Goal: Information Seeking & Learning: Learn about a topic

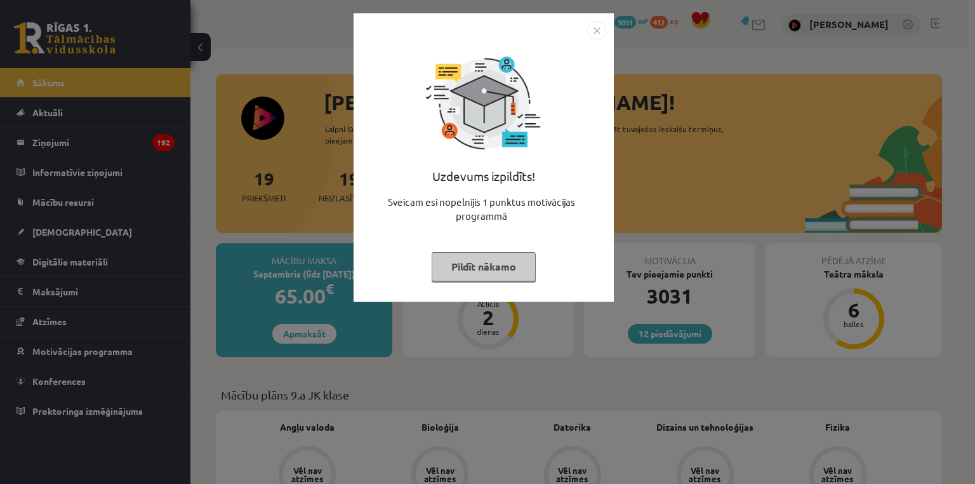
click at [126, 234] on div "Uzdevums izpildīts! Sveicam esi nopelnījis 1 punktus motivācijas programmā Pild…" at bounding box center [487, 242] width 975 height 484
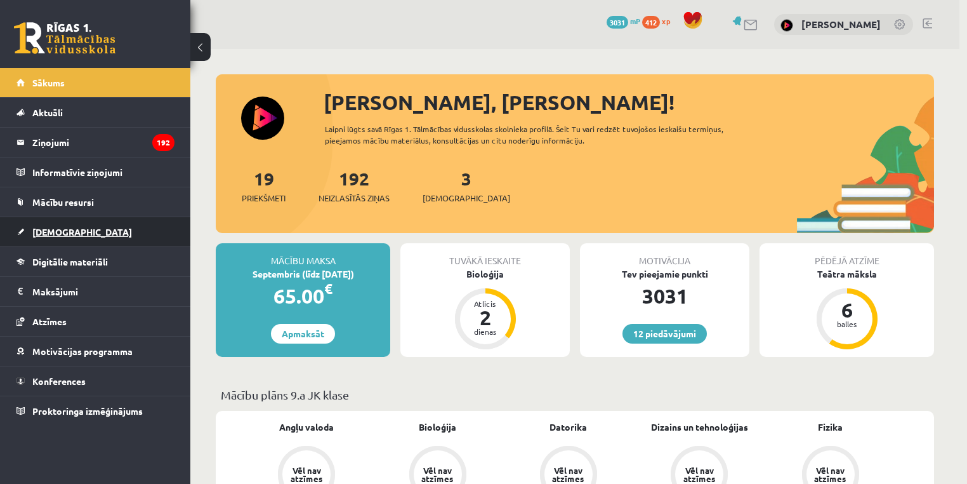
click at [88, 229] on link "[DEMOGRAPHIC_DATA]" at bounding box center [95, 231] width 158 height 29
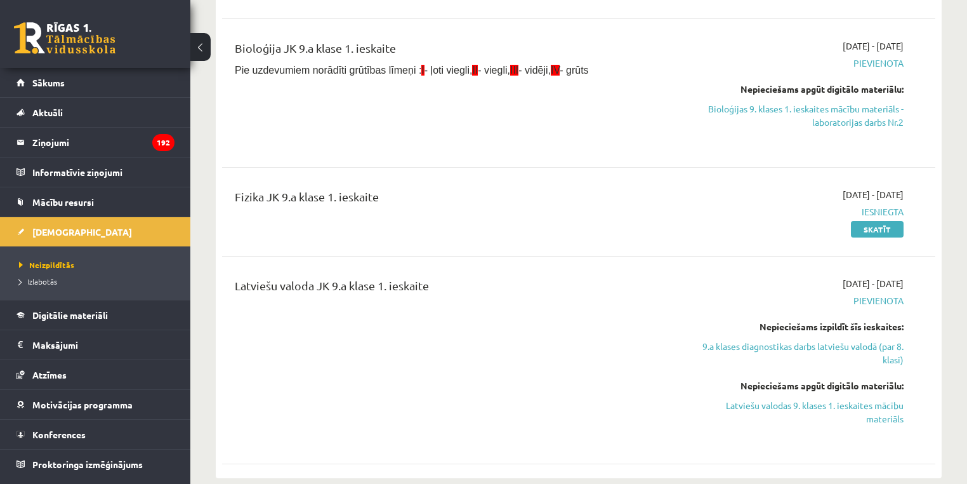
scroll to position [290, 0]
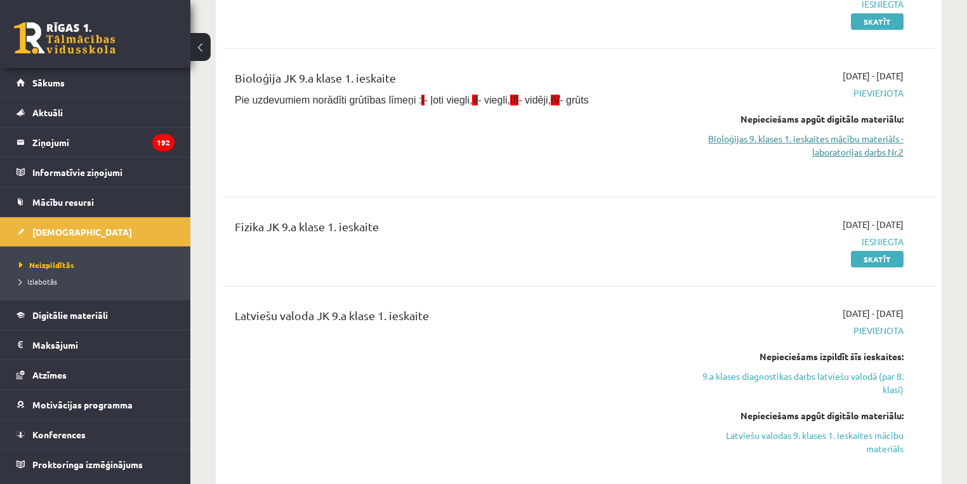
click at [885, 154] on link "Bioloģijas 9. klases 1. ieskaites mācību materiāls - laboratorijas darbs Nr.2" at bounding box center [799, 145] width 210 height 27
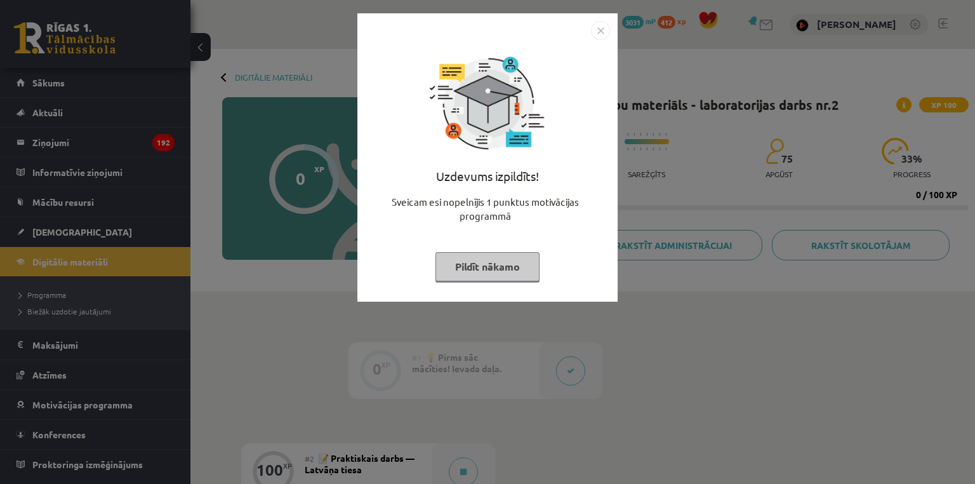
click at [473, 250] on div "Uzdevums izpildīts! Sveicam esi nopelnījis 1 punktus motivācijas programmā Pild…" at bounding box center [487, 167] width 245 height 254
click at [483, 263] on button "Pildīt nākamo" at bounding box center [487, 266] width 104 height 29
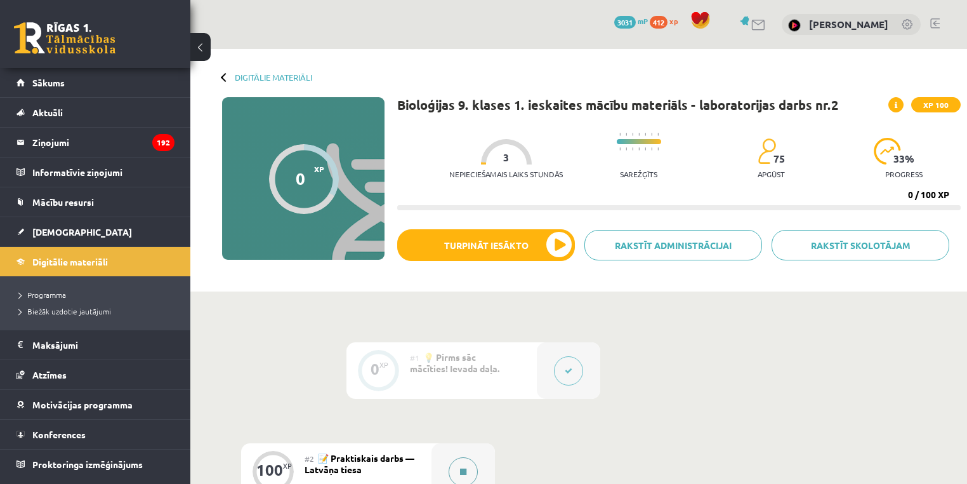
click at [456, 474] on button at bounding box center [463, 471] width 29 height 29
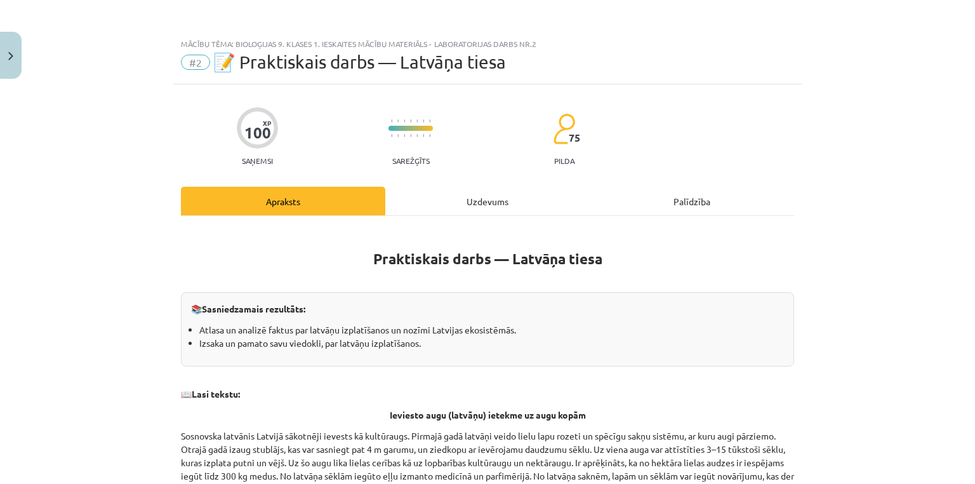
click at [474, 199] on div "Uzdevums" at bounding box center [487, 201] width 204 height 29
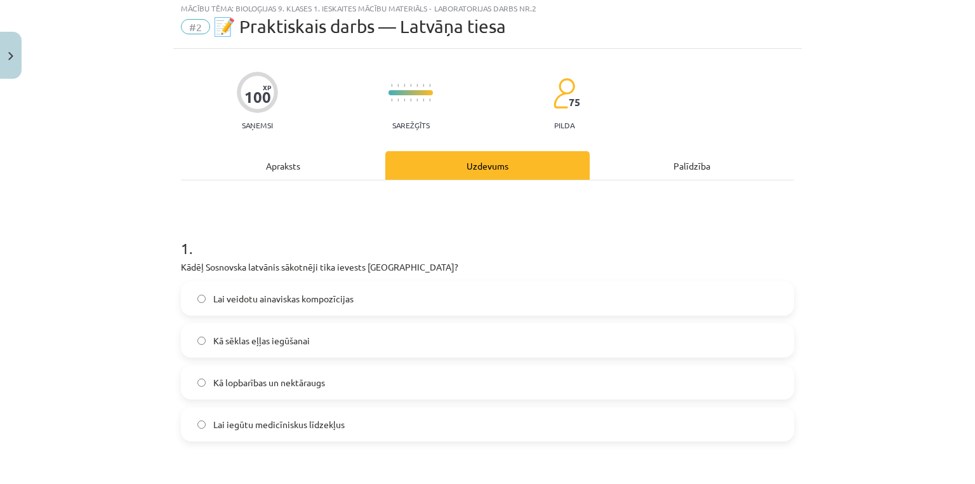
scroll to position [32, 0]
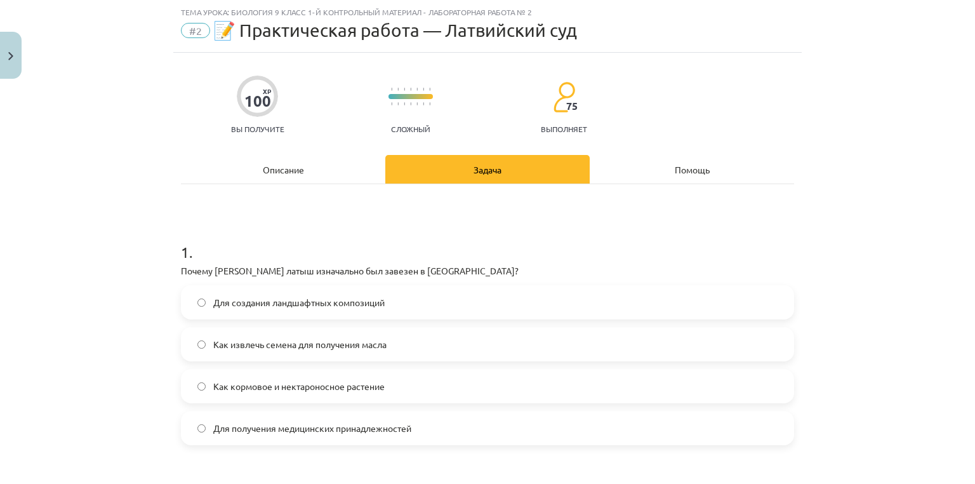
click at [324, 168] on div "Описание" at bounding box center [283, 169] width 204 height 29
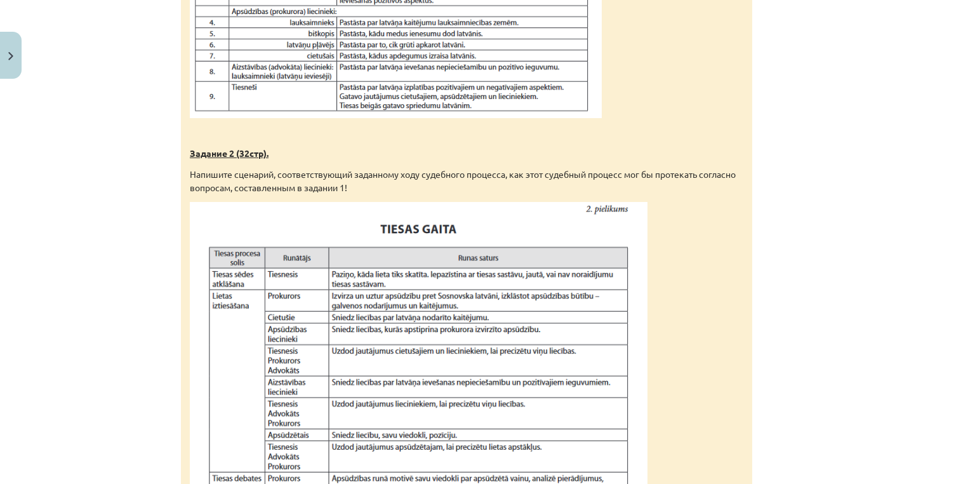
scroll to position [0, 0]
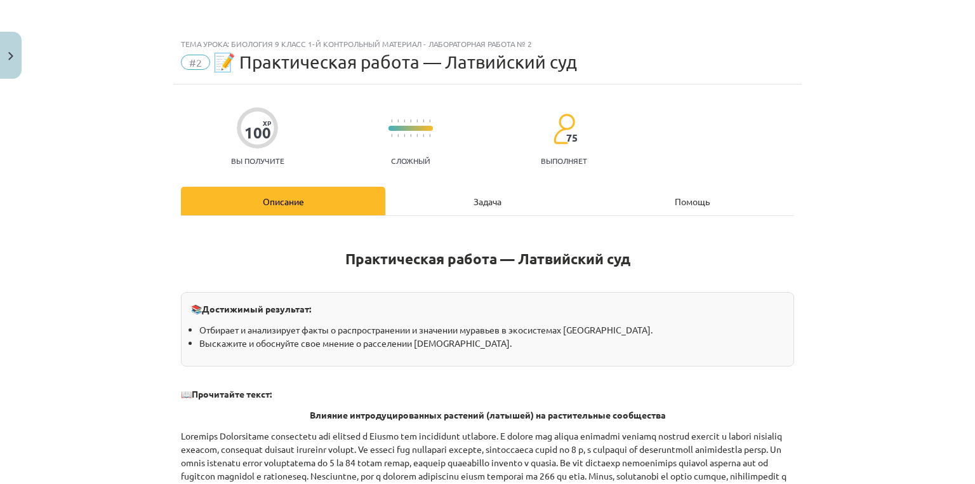
click at [438, 208] on div "Задача" at bounding box center [487, 201] width 204 height 29
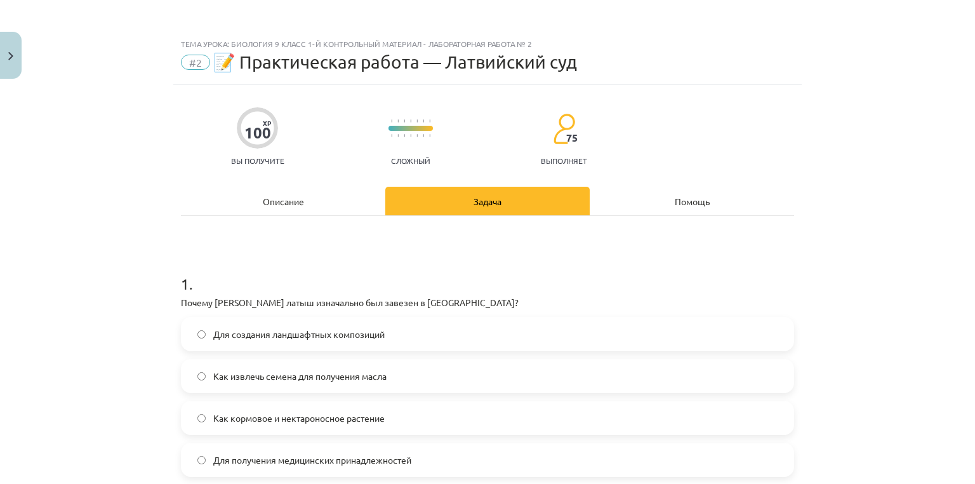
scroll to position [32, 0]
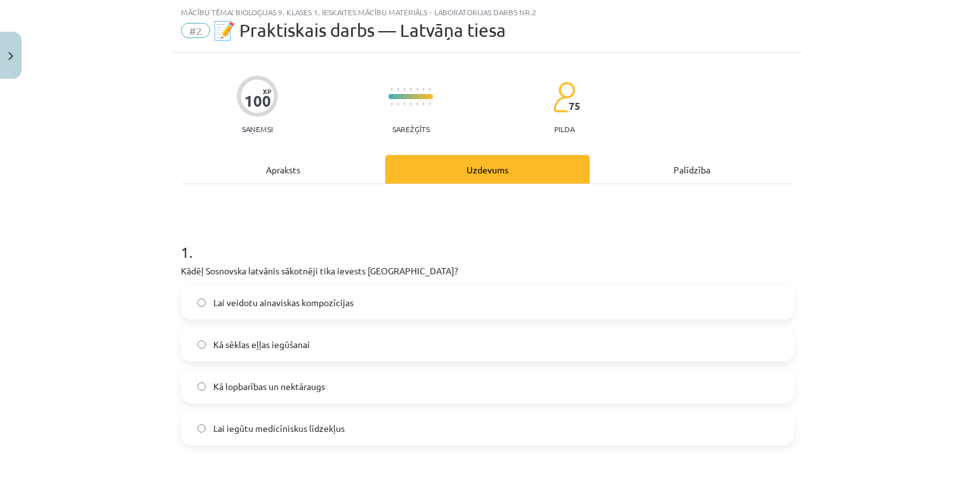
click at [298, 174] on div "Apraksts" at bounding box center [283, 169] width 204 height 29
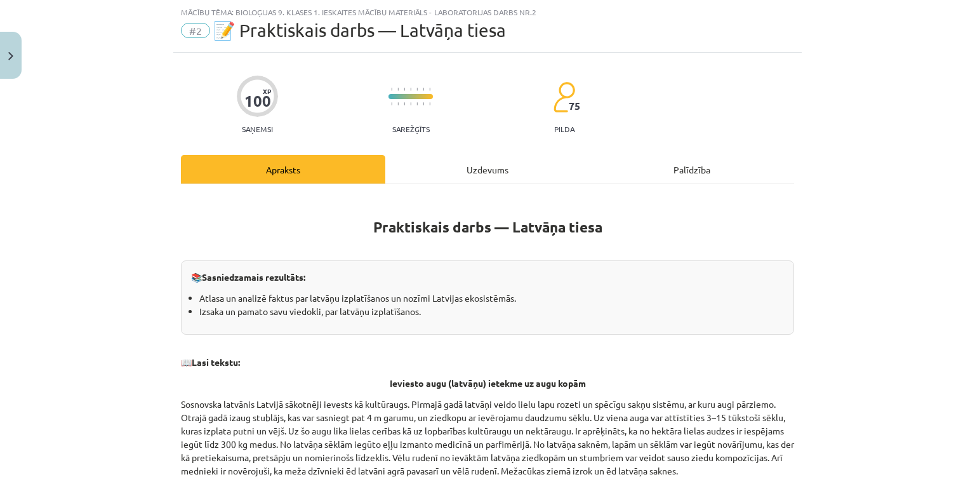
click at [448, 180] on div "Uzdevums" at bounding box center [487, 169] width 204 height 29
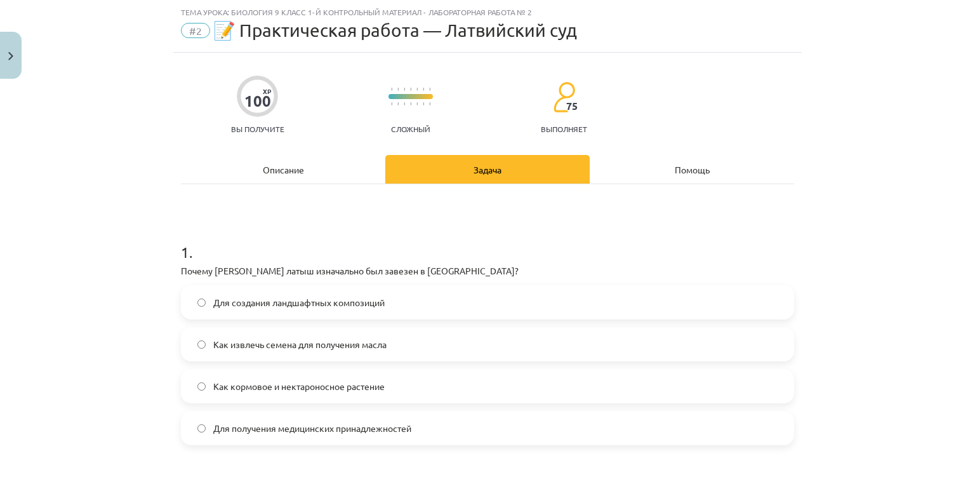
click at [406, 383] on label "Как кормовое и нектароносное растение" at bounding box center [487, 386] width 610 height 32
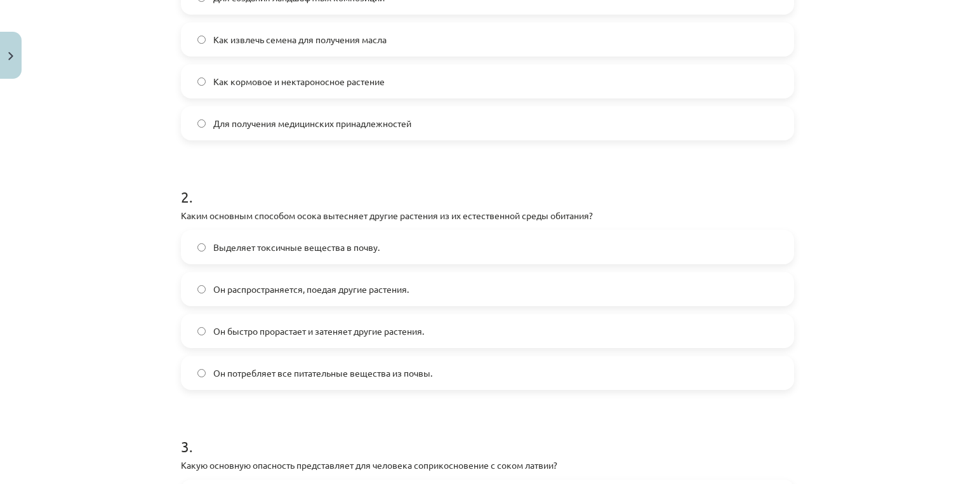
scroll to position [0, 0]
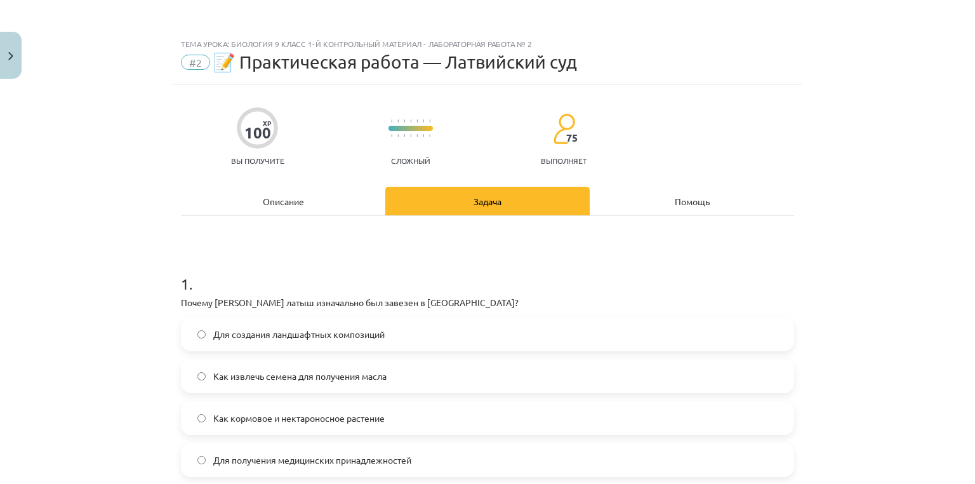
click at [312, 208] on div "Описание" at bounding box center [283, 201] width 204 height 29
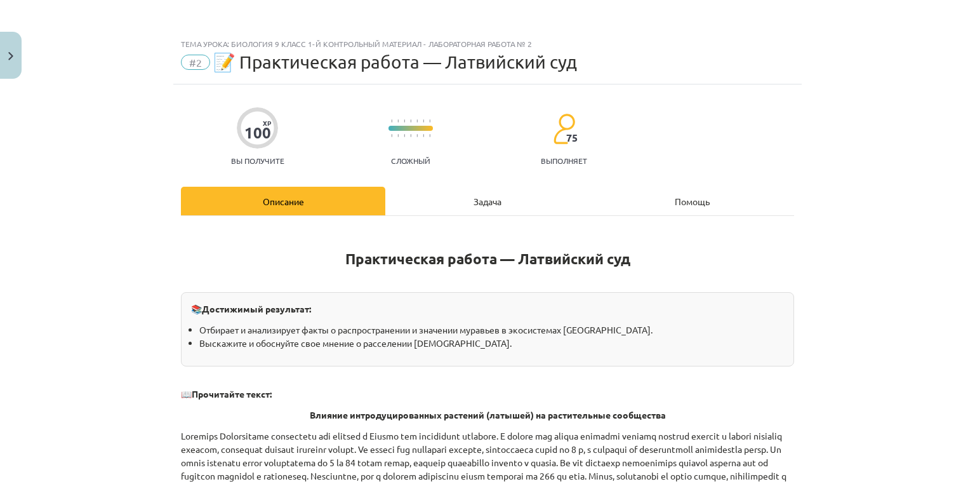
scroll to position [32, 0]
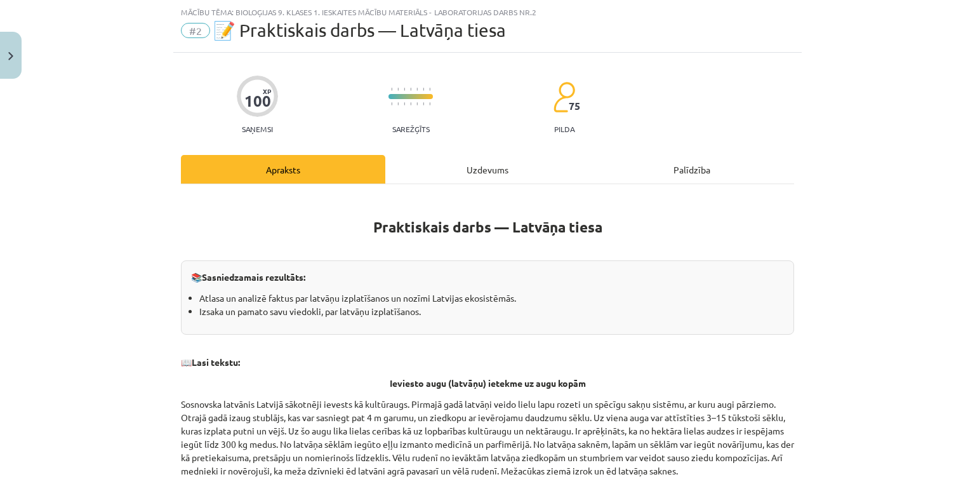
click at [185, 406] on p "Sosnovska latvānis Latvijā sākotnēji ievests kā kultūraugs. Pirmajā gadā latvāņ…" at bounding box center [487, 437] width 613 height 80
drag, startPoint x: 185, startPoint y: 406, endPoint x: 231, endPoint y: 405, distance: 46.3
click at [231, 405] on p "Sosnovska latvānis Latvijā sākotnēji ievests kā kultūraugs. Pirmajā gadā latvāņ…" at bounding box center [487, 437] width 613 height 80
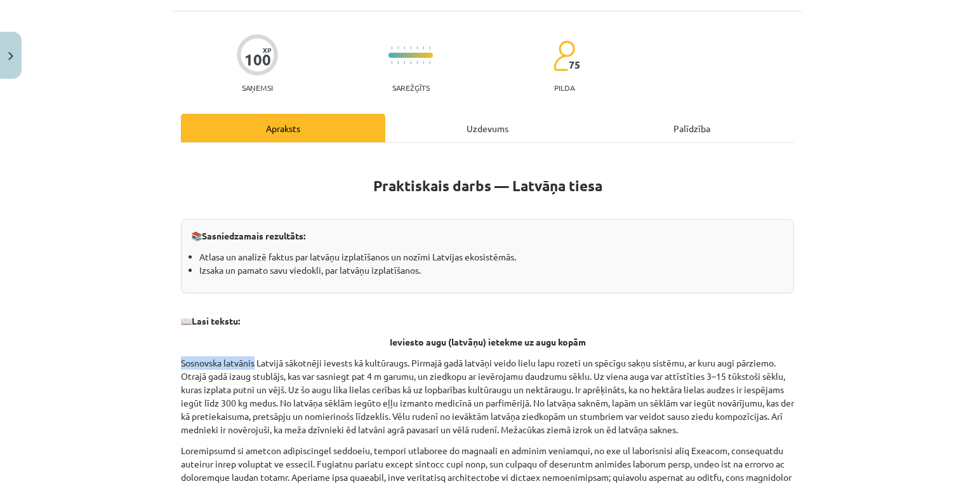
scroll to position [152, 0]
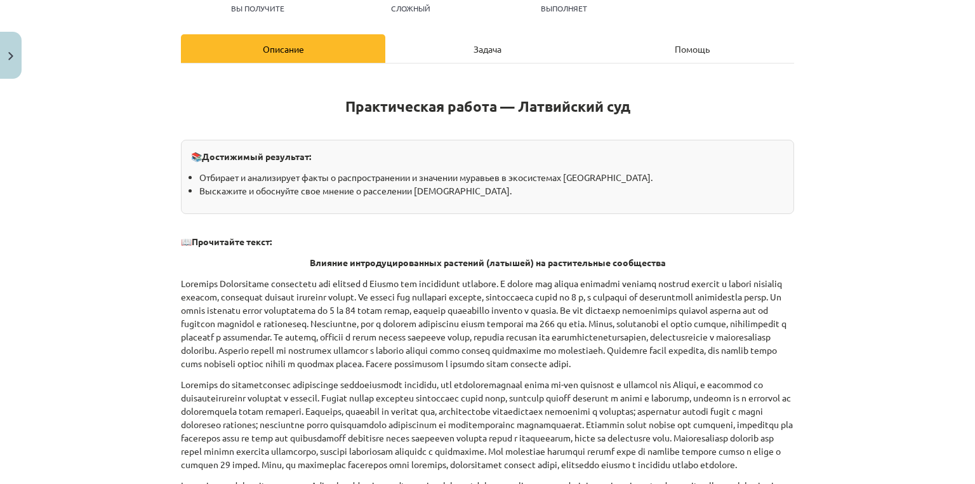
click at [284, 322] on font at bounding box center [483, 322] width 605 height 91
drag, startPoint x: 284, startPoint y: 322, endPoint x: 381, endPoint y: 322, distance: 96.5
click at [381, 322] on font at bounding box center [483, 322] width 605 height 91
drag, startPoint x: 381, startPoint y: 322, endPoint x: 402, endPoint y: 260, distance: 65.6
click at [381, 322] on font at bounding box center [483, 322] width 605 height 91
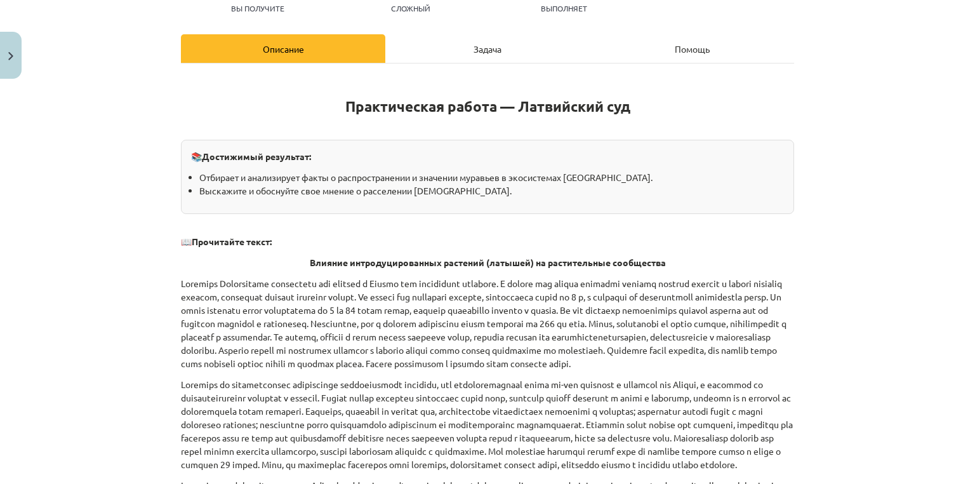
click at [442, 52] on div "Задача" at bounding box center [487, 48] width 204 height 29
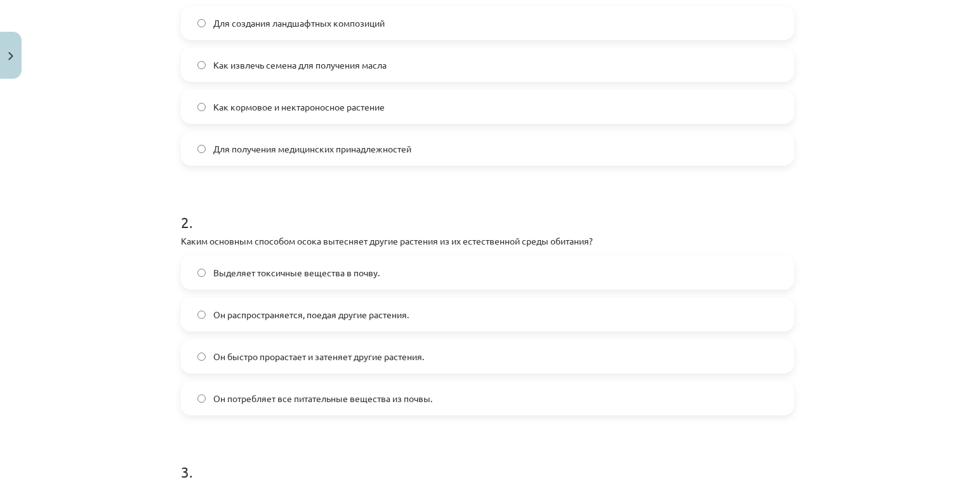
scroll to position [315, 0]
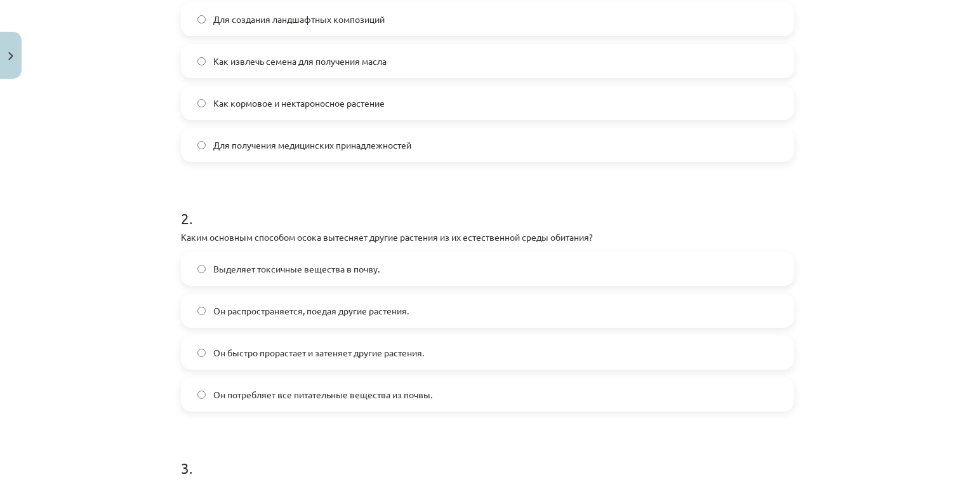
click at [400, 304] on span "Он распространяется, поедая другие растения." at bounding box center [310, 310] width 195 height 13
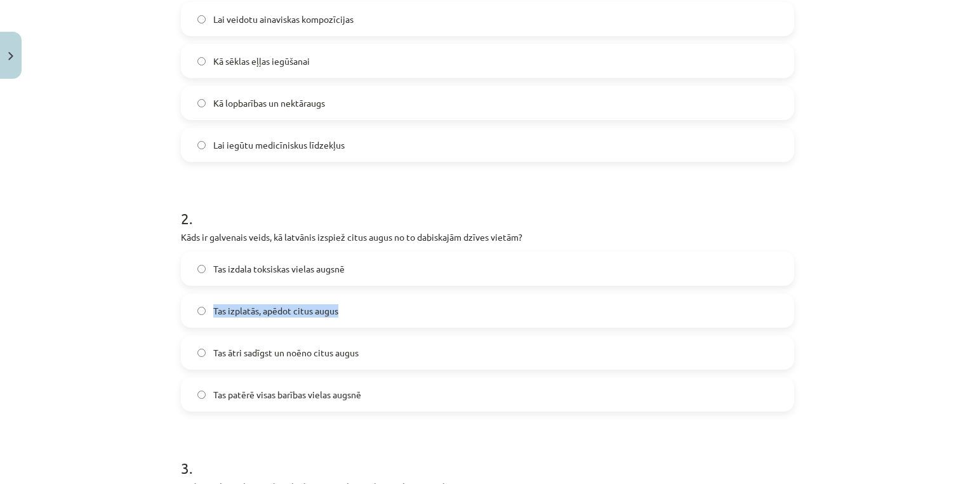
drag, startPoint x: 308, startPoint y: 312, endPoint x: 201, endPoint y: 305, distance: 108.1
click at [201, 305] on label "Tas izplatās, apēdot citus augus" at bounding box center [487, 310] width 610 height 32
copy label "Tas izplatās, apēdot citus augus"
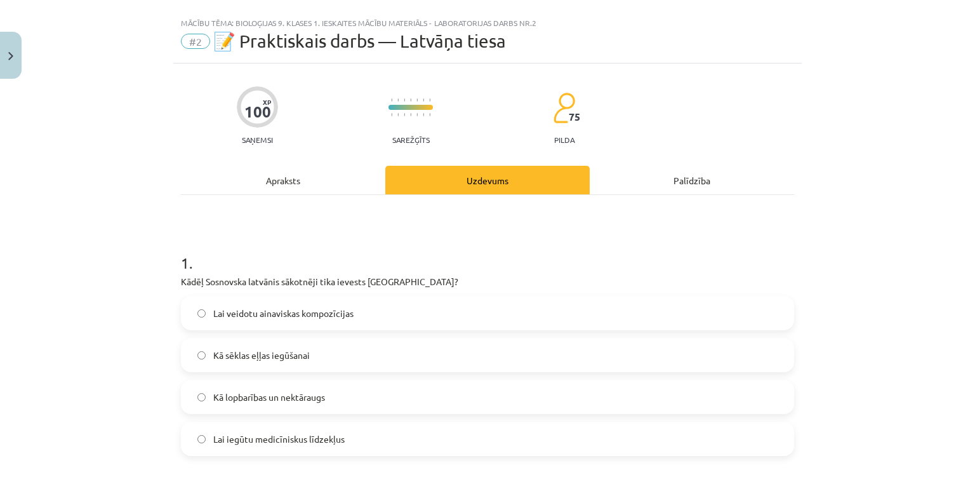
click at [283, 183] on div "Apraksts" at bounding box center [283, 180] width 204 height 29
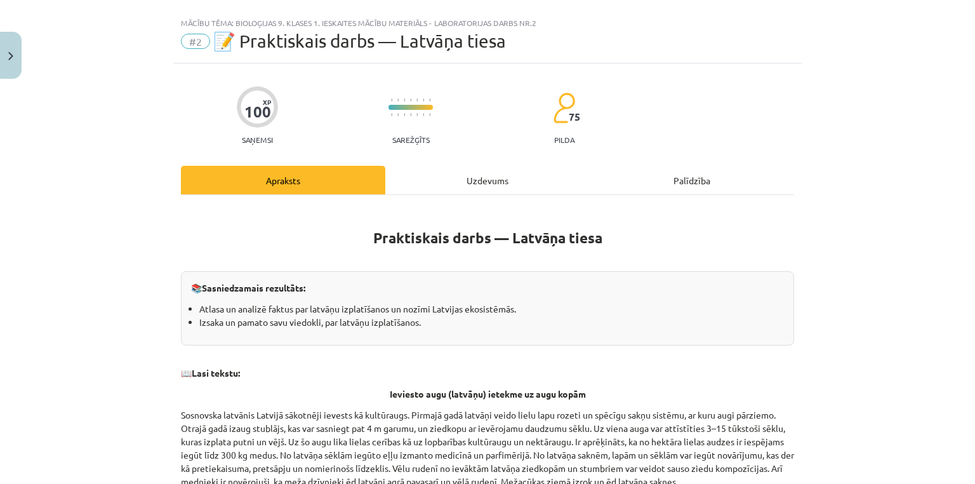
scroll to position [32, 0]
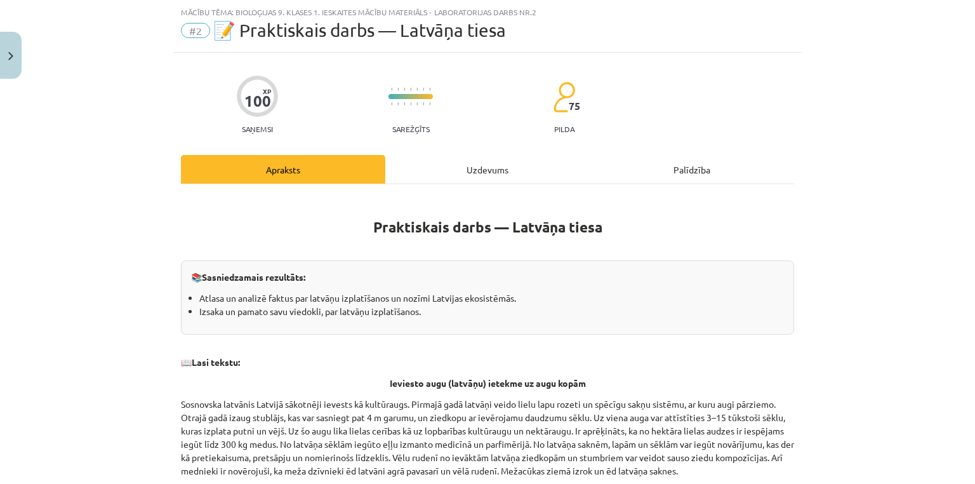
click at [481, 155] on div "Uzdevums" at bounding box center [487, 169] width 204 height 29
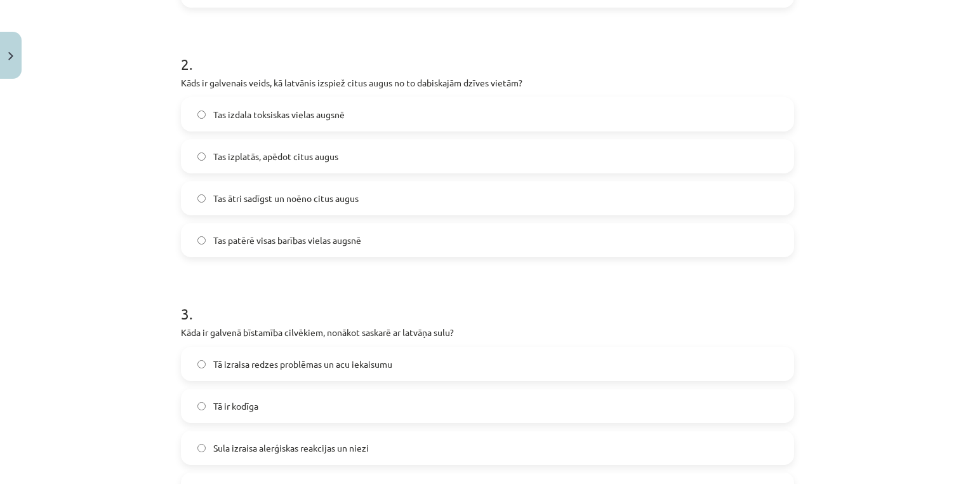
scroll to position [470, 0]
drag, startPoint x: 360, startPoint y: 205, endPoint x: 368, endPoint y: 247, distance: 43.2
click at [173, 197] on div "100 XP Saņemsi Sarežģīts 75 pilda Apraksts Uzdevums Palīdzība 1 . Kādēļ [GEOGRA…" at bounding box center [487, 367] width 628 height 1505
drag, startPoint x: 393, startPoint y: 244, endPoint x: 181, endPoint y: 235, distance: 212.8
click at [182, 235] on label "Tas patērē visas barības vielas augsnē" at bounding box center [487, 239] width 610 height 32
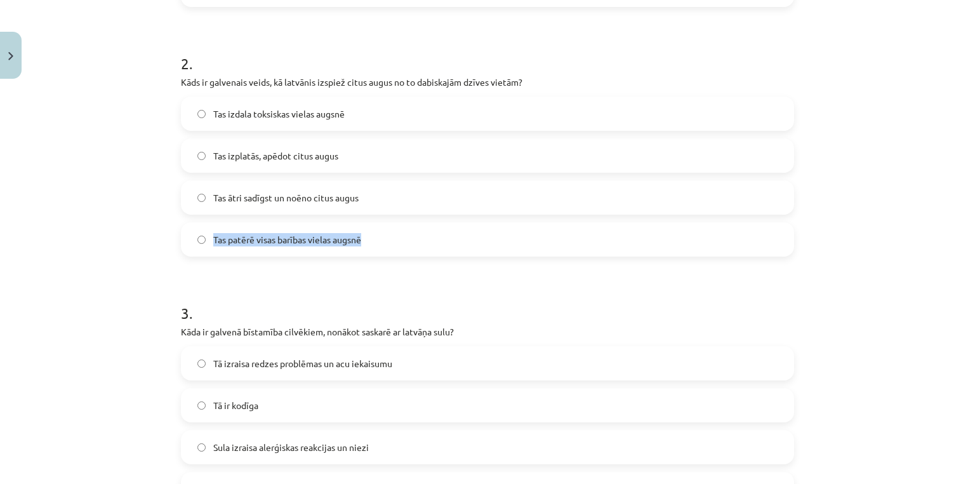
copy label "Tas patērē visas barības vielas augsnē"
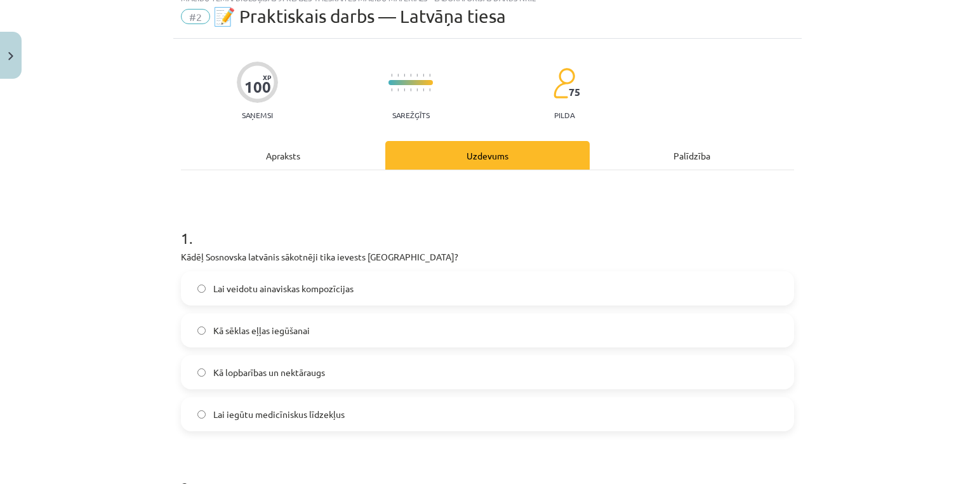
scroll to position [0, 0]
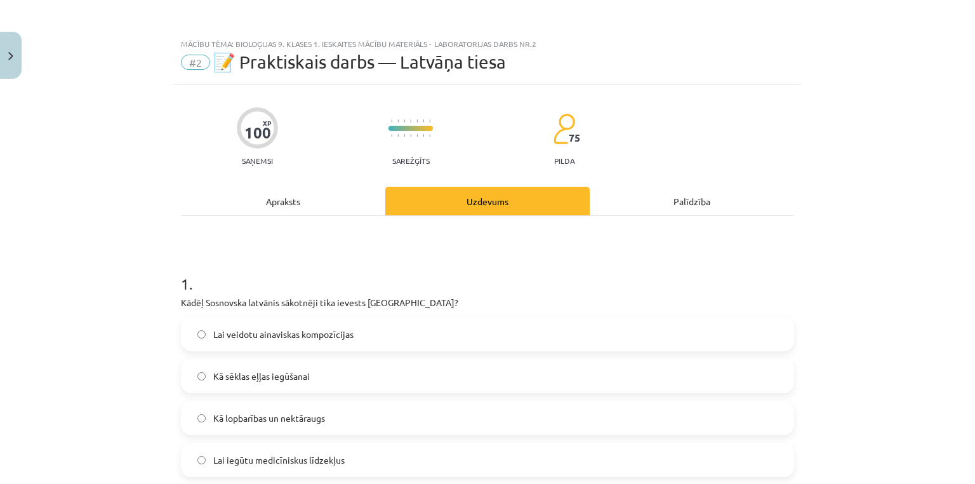
click at [298, 197] on div "Apraksts" at bounding box center [283, 201] width 204 height 29
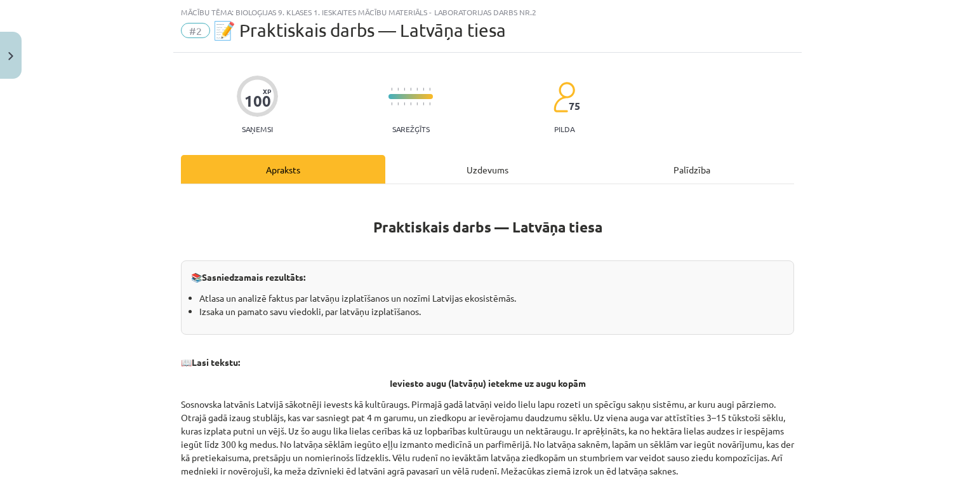
click at [428, 164] on div "Uzdevums" at bounding box center [487, 169] width 204 height 29
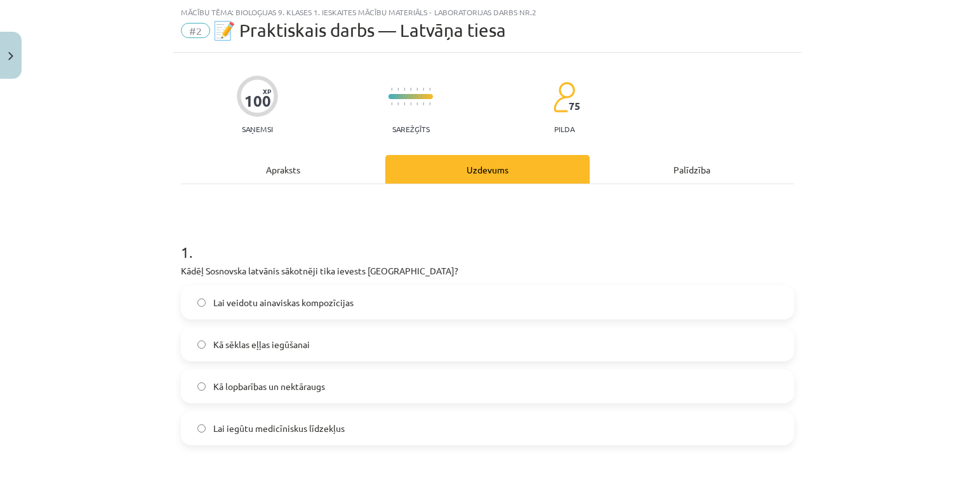
scroll to position [51, 0]
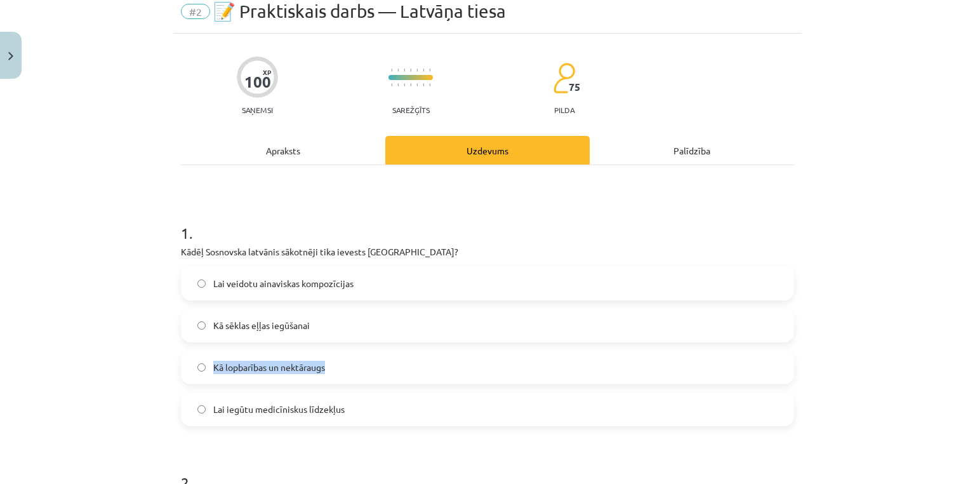
drag, startPoint x: 314, startPoint y: 369, endPoint x: 192, endPoint y: 357, distance: 122.4
click at [192, 357] on label "Kā lopbarības un nektāraugs" at bounding box center [487, 367] width 610 height 32
click at [399, 274] on label "Lai veidotu ainaviskas kompozīcijas" at bounding box center [487, 283] width 610 height 32
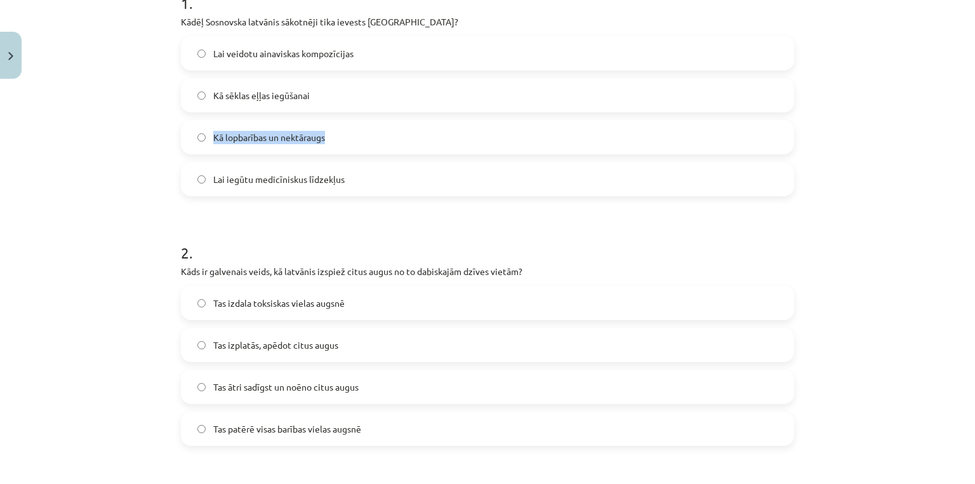
scroll to position [289, 0]
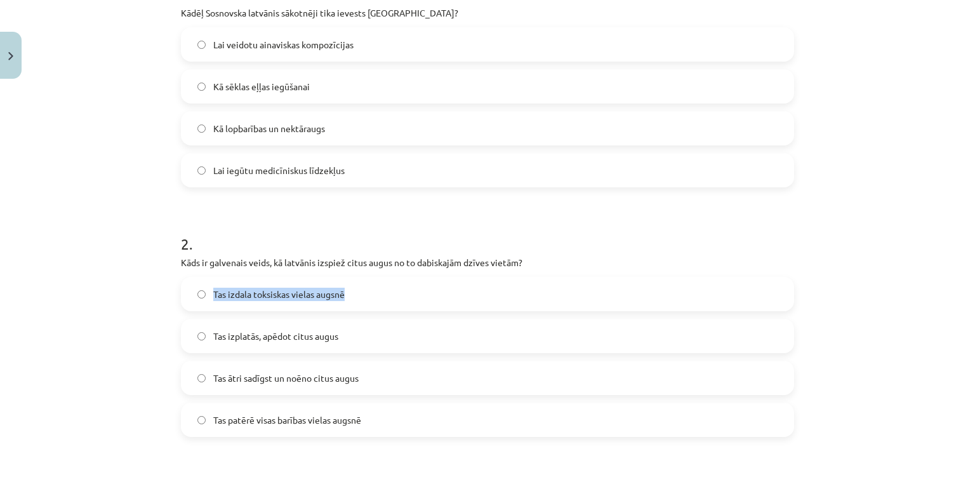
drag, startPoint x: 346, startPoint y: 284, endPoint x: 182, endPoint y: 279, distance: 163.8
click at [182, 279] on label "Tas izdala toksiskas vielas augsnē" at bounding box center [487, 294] width 610 height 32
copy label "Tas izdala toksiskas vielas augsnē"
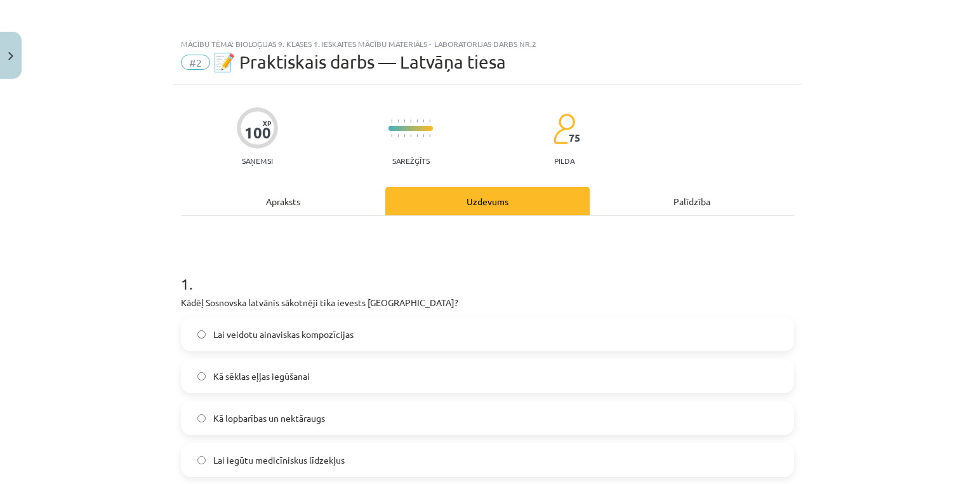
click at [256, 195] on div "Apraksts" at bounding box center [283, 201] width 204 height 29
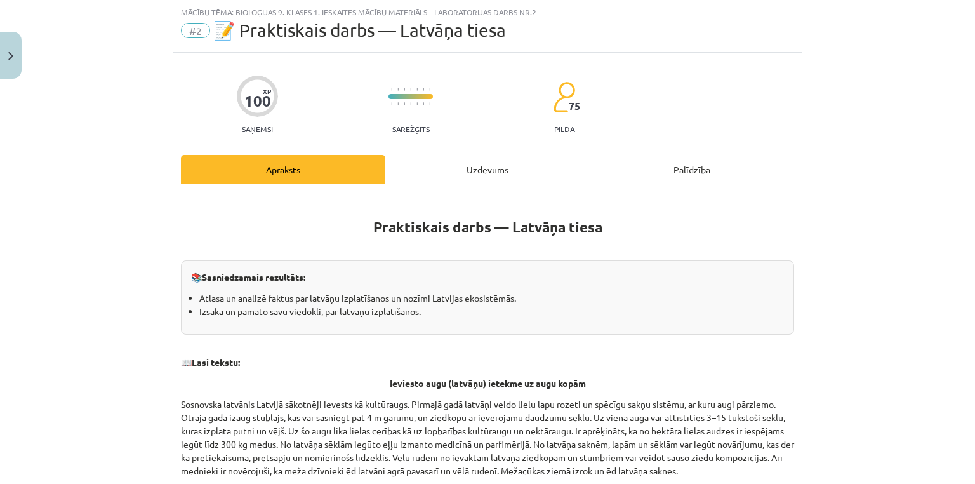
click at [484, 172] on div "Uzdevums" at bounding box center [487, 169] width 204 height 29
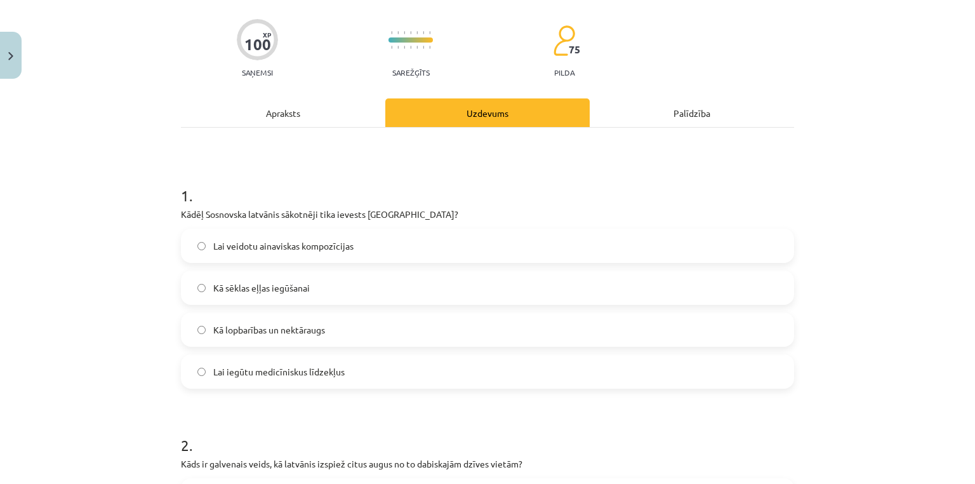
scroll to position [102, 0]
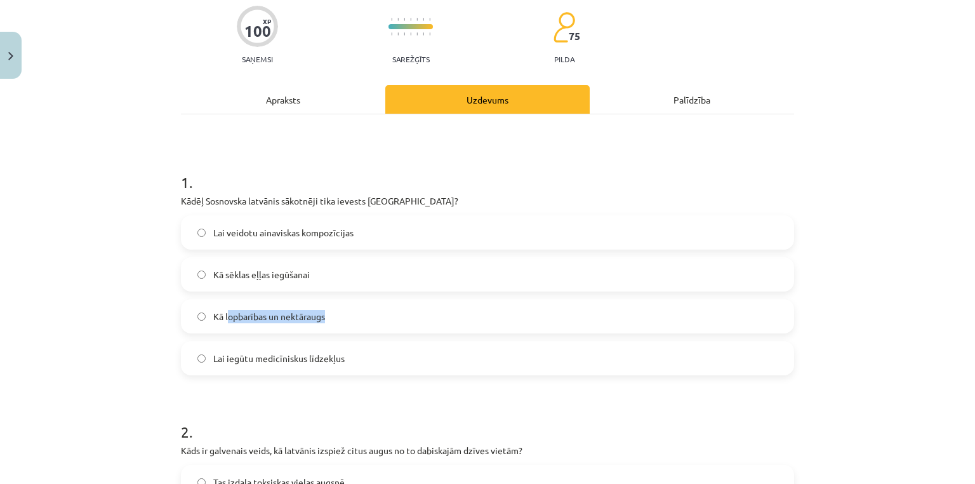
drag, startPoint x: 330, startPoint y: 297, endPoint x: 254, endPoint y: 249, distance: 89.8
click at [223, 313] on div "Lai veidotu ainaviskas kompozīcijas Kā sēklas eļļas iegūšanai Kā lopbarības un …" at bounding box center [487, 295] width 613 height 160
copy span "opbarības un nektāraugs"
click at [277, 96] on div "Apraksts" at bounding box center [283, 99] width 204 height 29
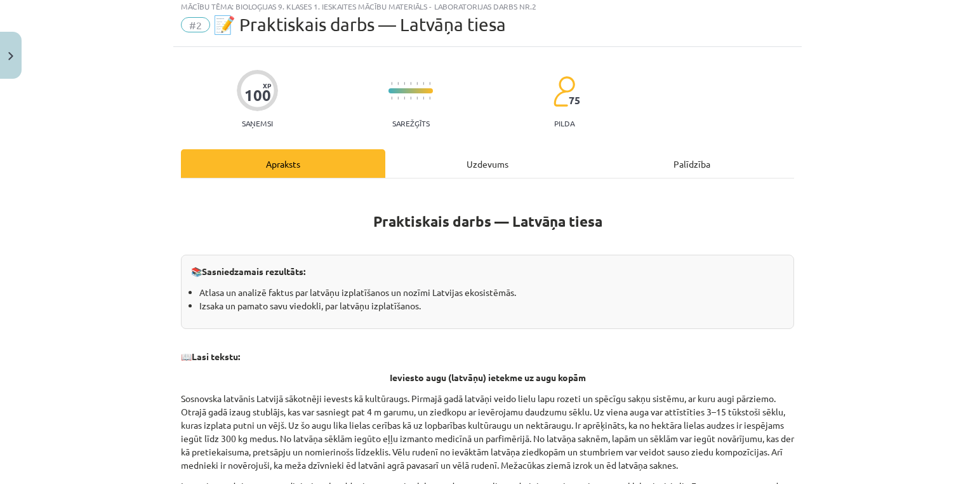
scroll to position [32, 0]
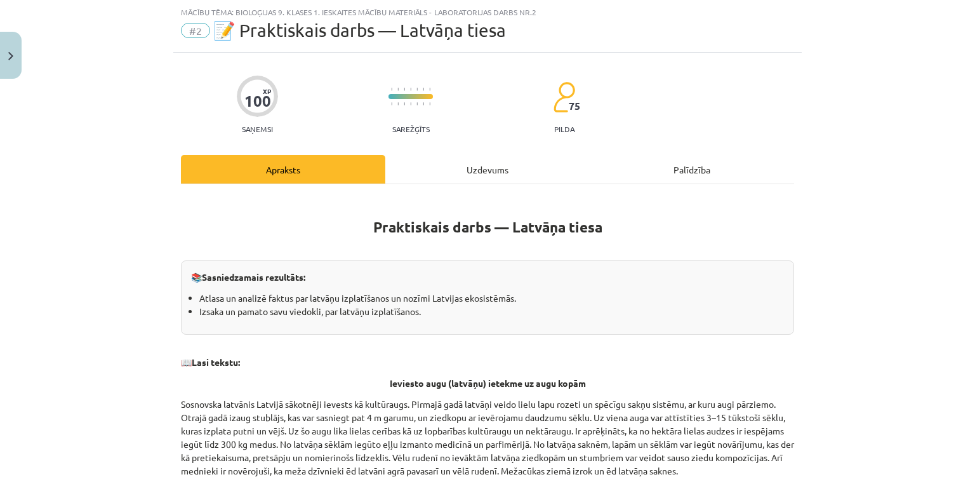
click at [422, 171] on div "Uzdevums" at bounding box center [487, 169] width 204 height 29
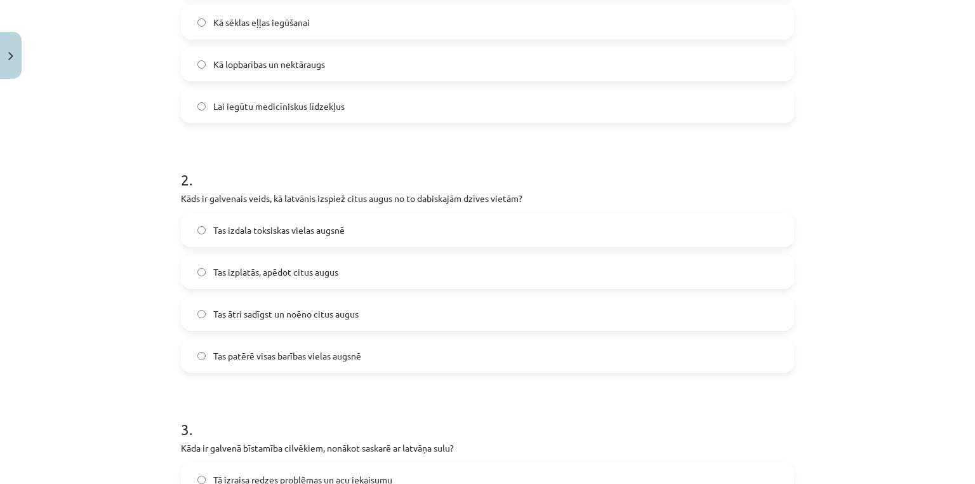
scroll to position [355, 0]
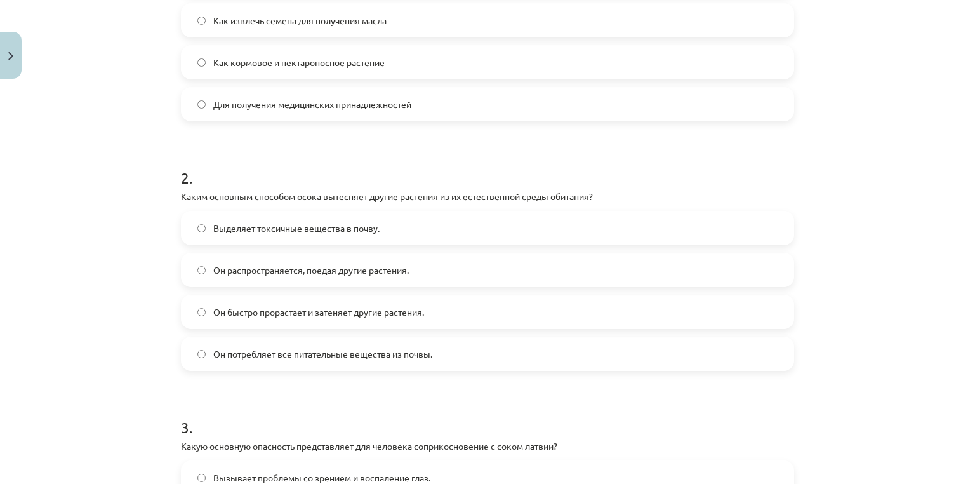
click at [115, 307] on div "Тема урока: Биология 9 класс 1-й контрольный материал - лабораторная работа № 2…" at bounding box center [487, 242] width 975 height 484
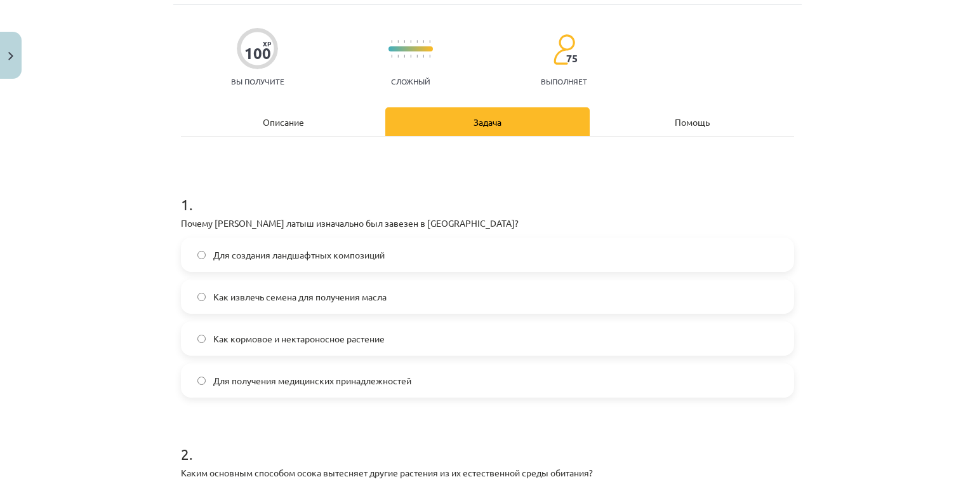
click at [268, 114] on div "Описание" at bounding box center [283, 121] width 204 height 29
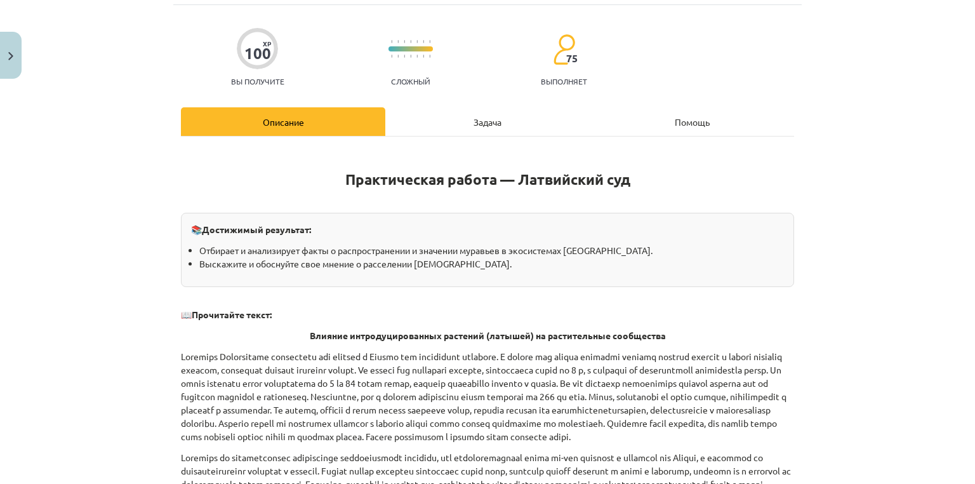
scroll to position [81, 0]
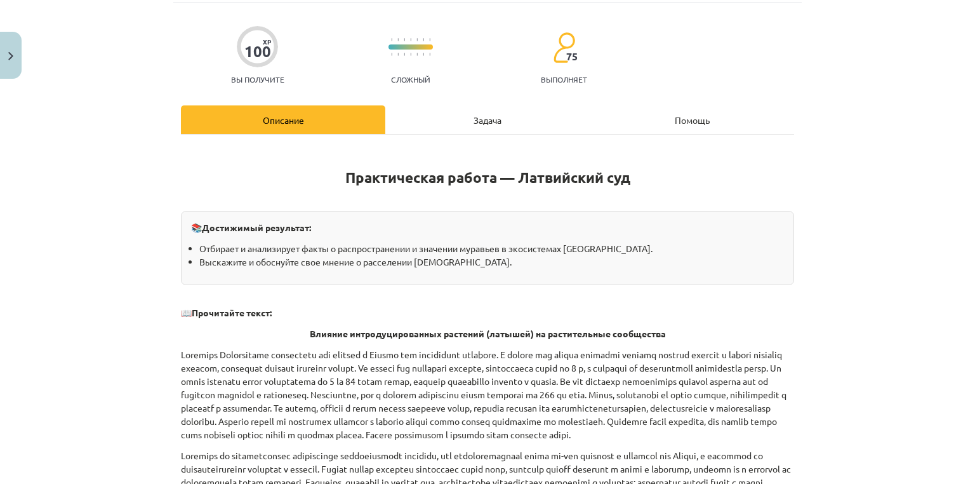
click at [445, 119] on div "Задача" at bounding box center [487, 119] width 204 height 29
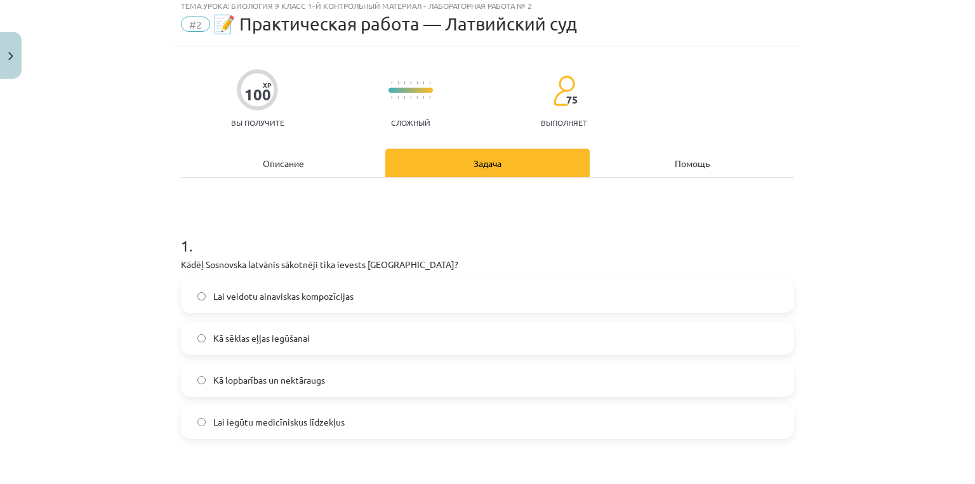
scroll to position [32, 0]
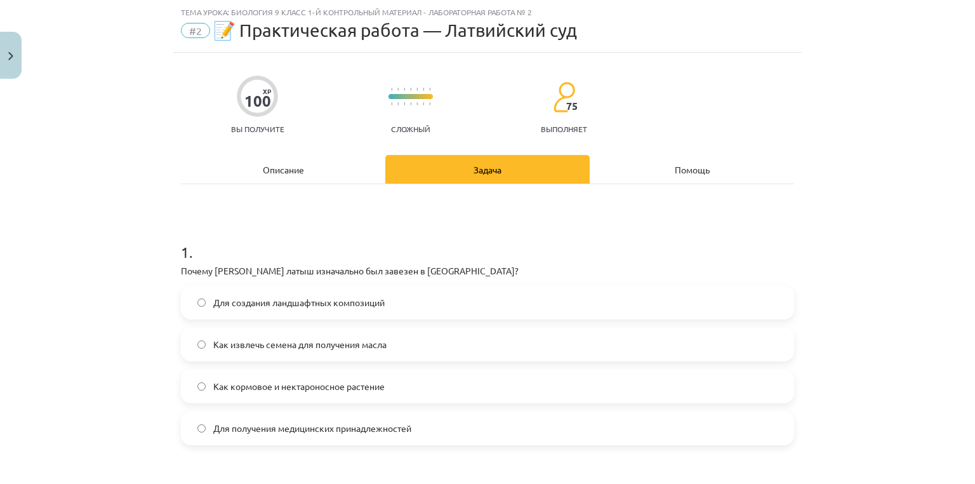
click at [286, 169] on font "Описание" at bounding box center [283, 169] width 41 height 11
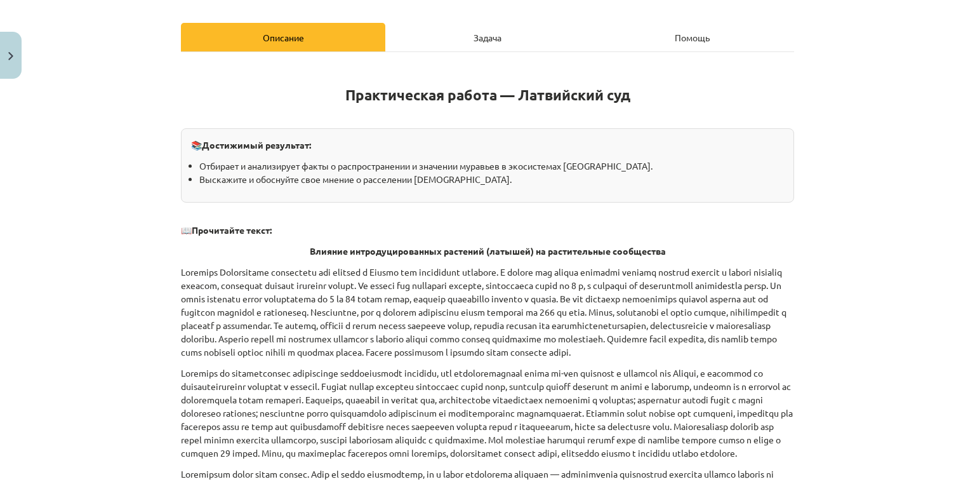
scroll to position [166, 0]
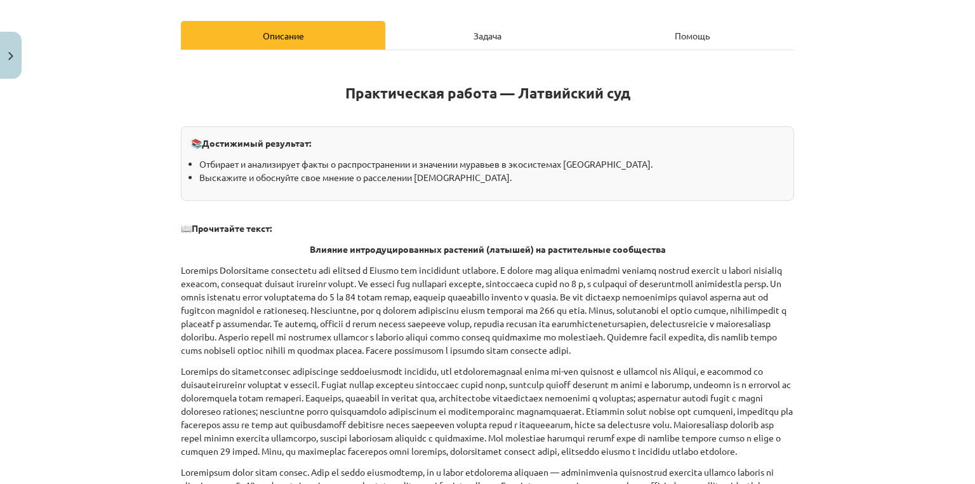
click at [499, 46] on div "Задача" at bounding box center [487, 35] width 204 height 29
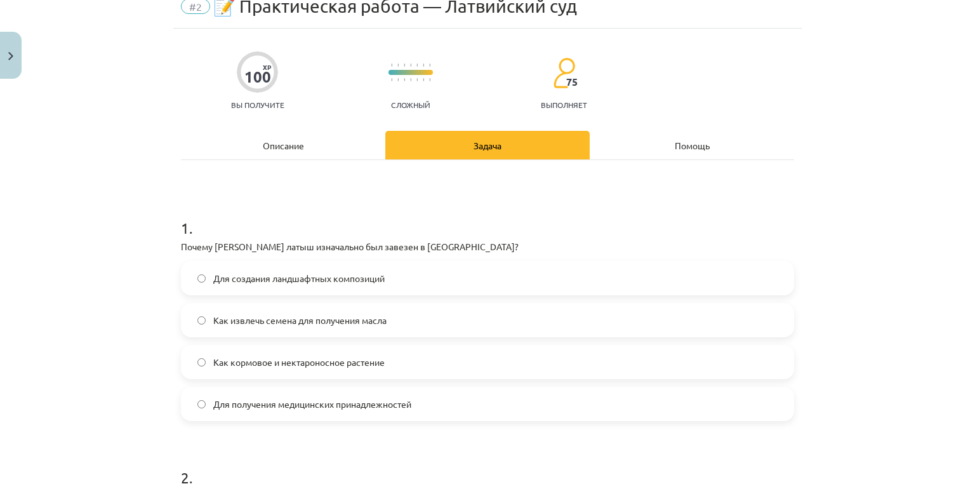
scroll to position [454, 0]
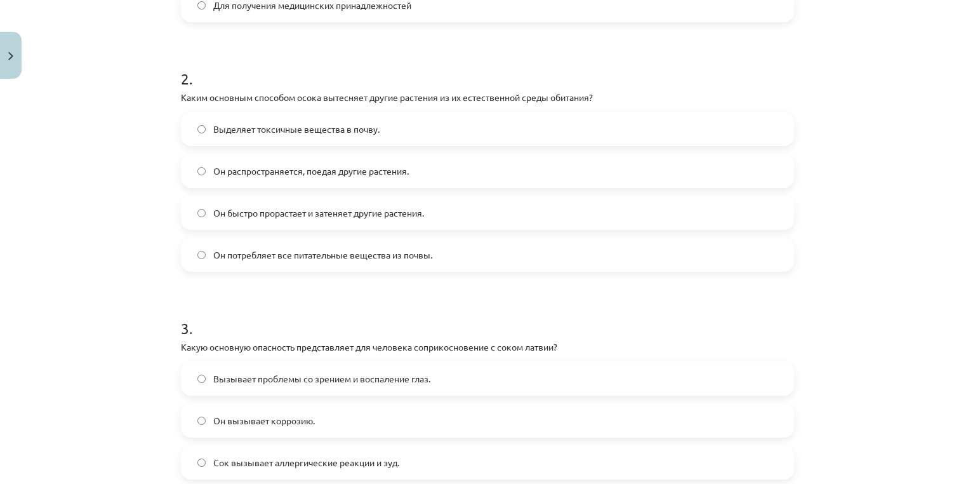
click at [329, 207] on font "Он быстро прорастает и затеняет другие растения." at bounding box center [318, 212] width 211 height 11
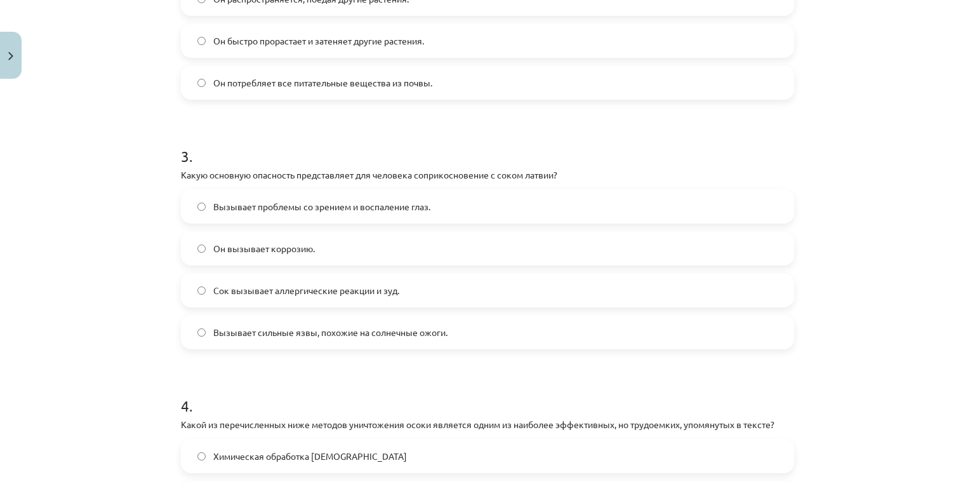
scroll to position [628, 0]
click at [222, 332] on font "Вызывает сильные язвы, похожие на солнечные ожоги." at bounding box center [330, 330] width 234 height 11
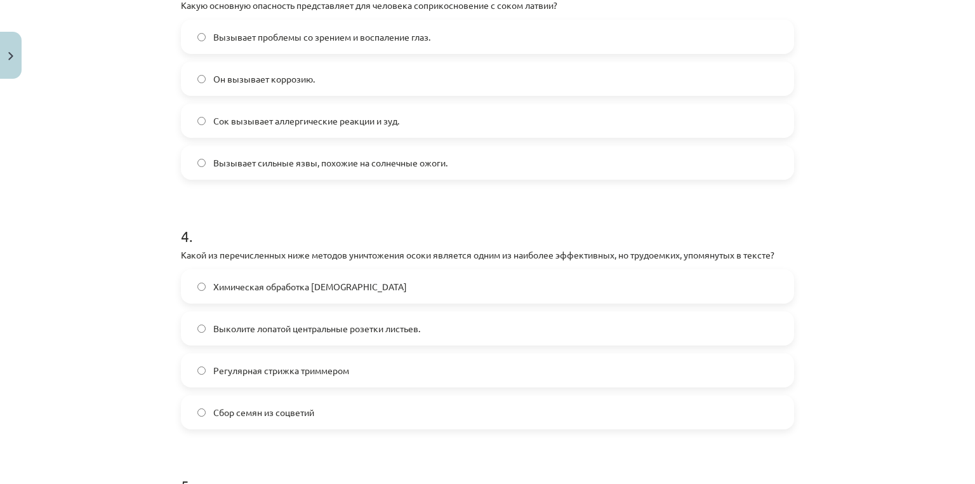
scroll to position [798, 0]
click at [220, 324] on font "Выколите лопатой центральные розетки листьев." at bounding box center [316, 325] width 207 height 11
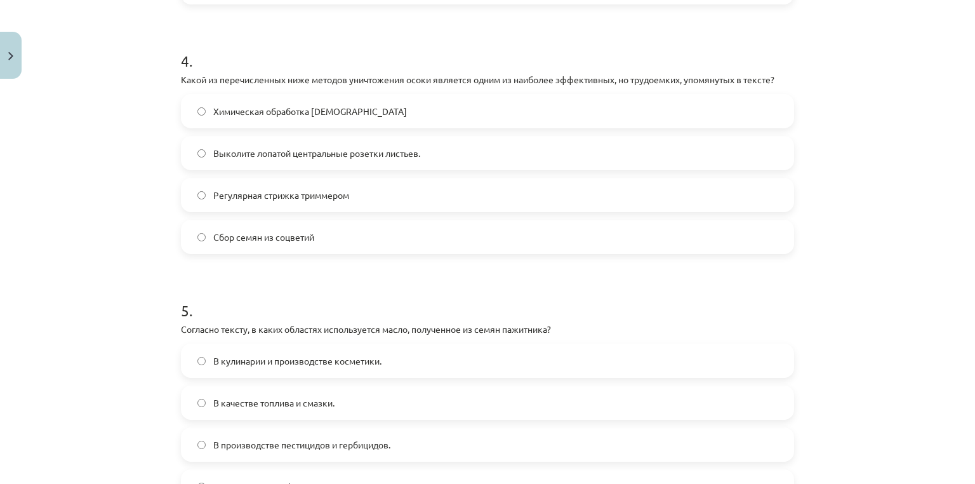
scroll to position [1054, 0]
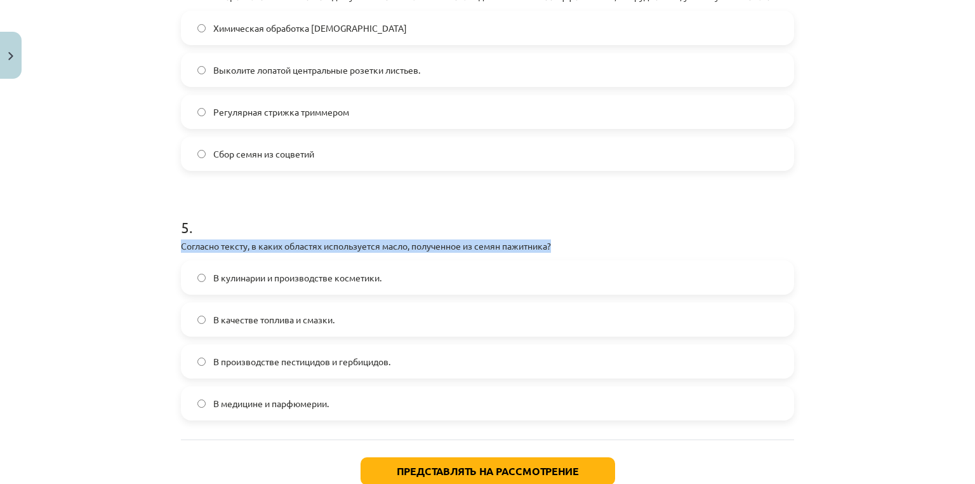
drag, startPoint x: 556, startPoint y: 249, endPoint x: 164, endPoint y: 247, distance: 391.5
click at [164, 247] on div "Тема урока: Биология 9 класс 1-й контрольный материал - лабораторная работа № 2…" at bounding box center [487, 242] width 975 height 484
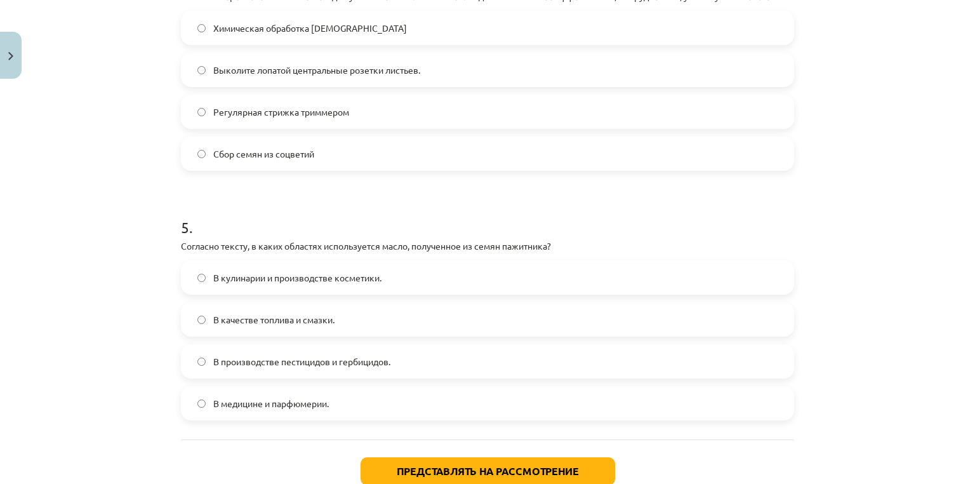
click at [234, 358] on font "В производстве пестицидов и гербицидов." at bounding box center [301, 360] width 177 height 11
click at [241, 320] on font "В качестве топлива и смазки." at bounding box center [273, 318] width 121 height 11
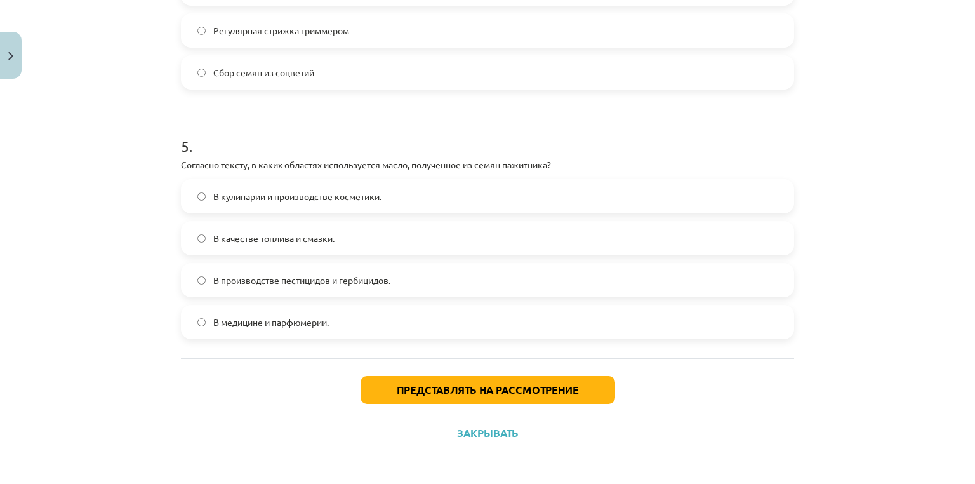
scroll to position [1137, 0]
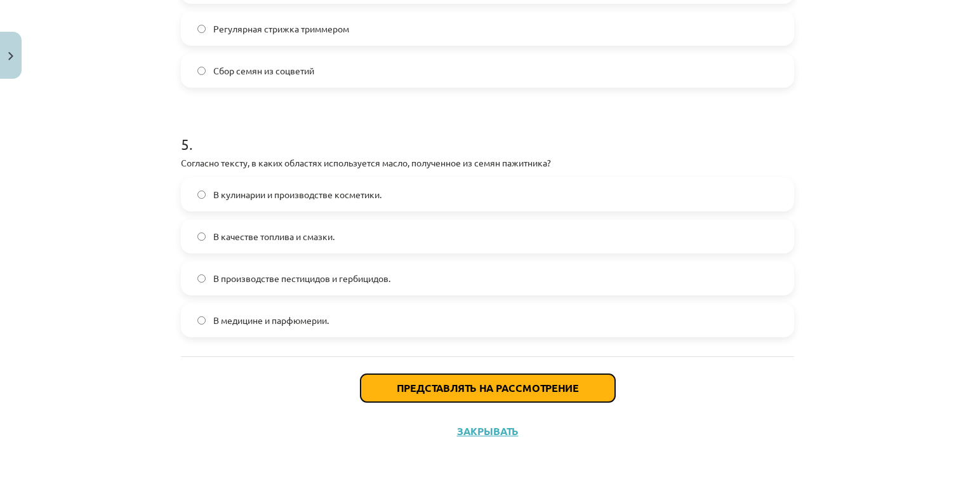
click at [425, 384] on font "Представлять на рассмотрение" at bounding box center [488, 387] width 182 height 13
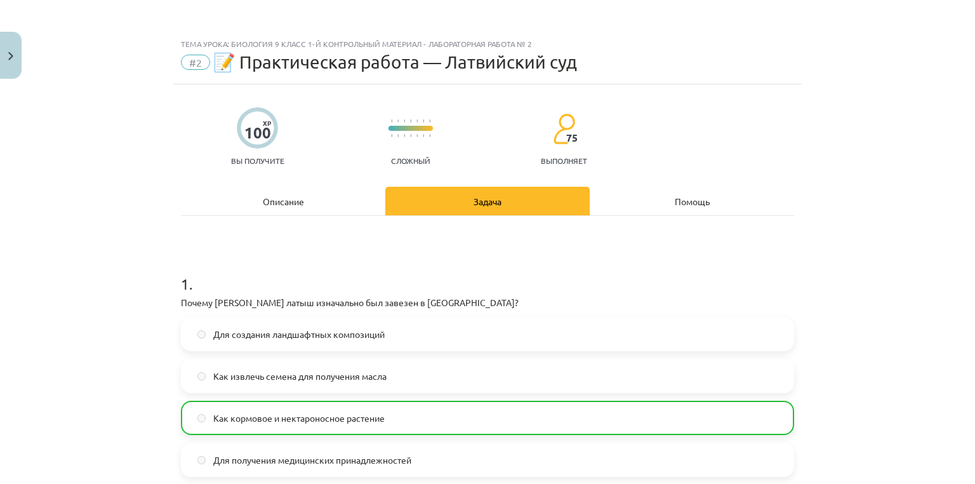
scroll to position [1177, 0]
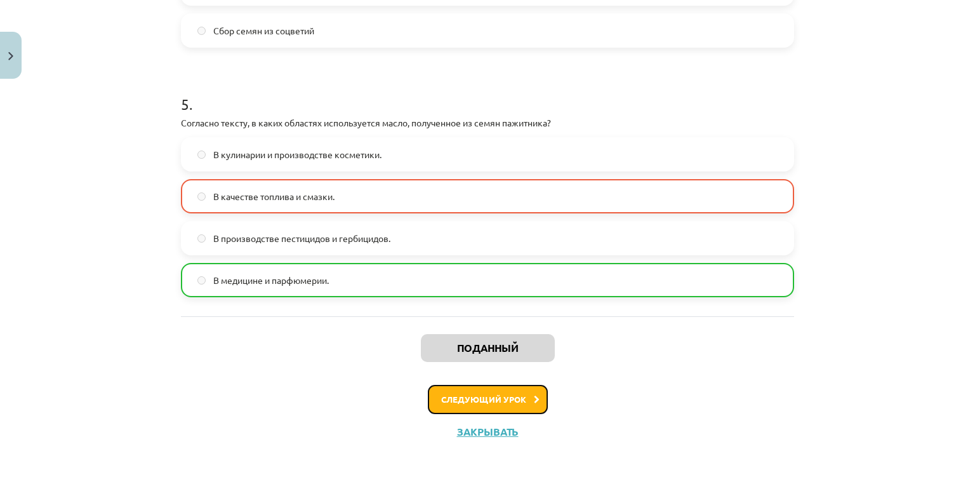
click at [461, 395] on font "Следующий урок" at bounding box center [483, 398] width 85 height 11
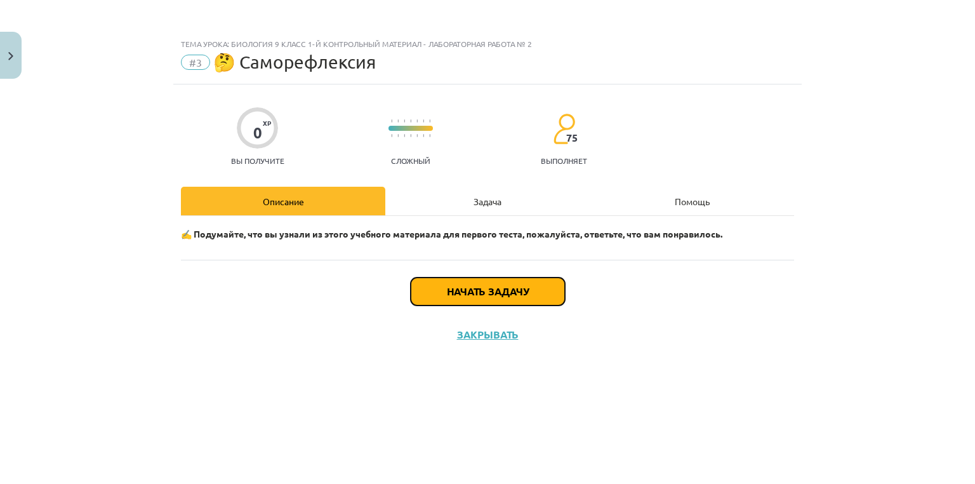
click at [452, 294] on font "Начать задачу" at bounding box center [488, 290] width 82 height 13
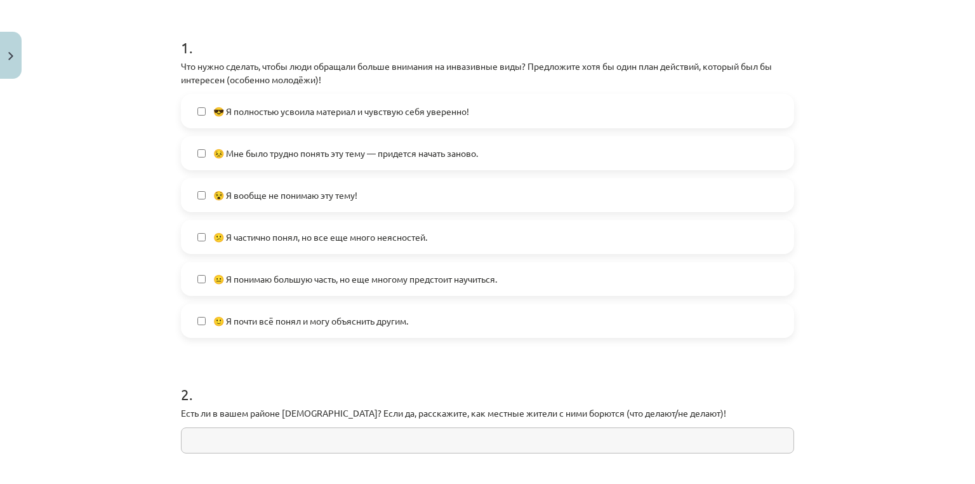
scroll to position [237, 0]
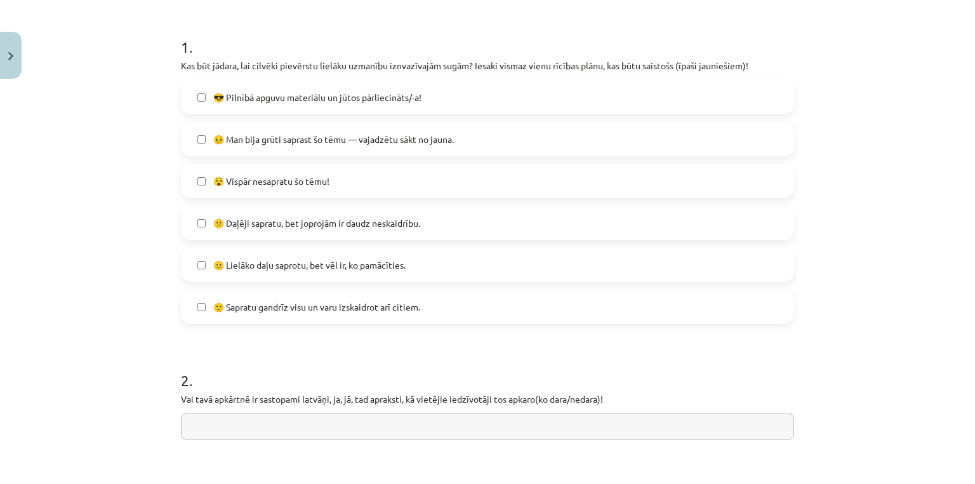
click at [250, 307] on span "🙂 Sapratu gandrīz visu un varu izskaidrot arī citiem." at bounding box center [316, 306] width 207 height 13
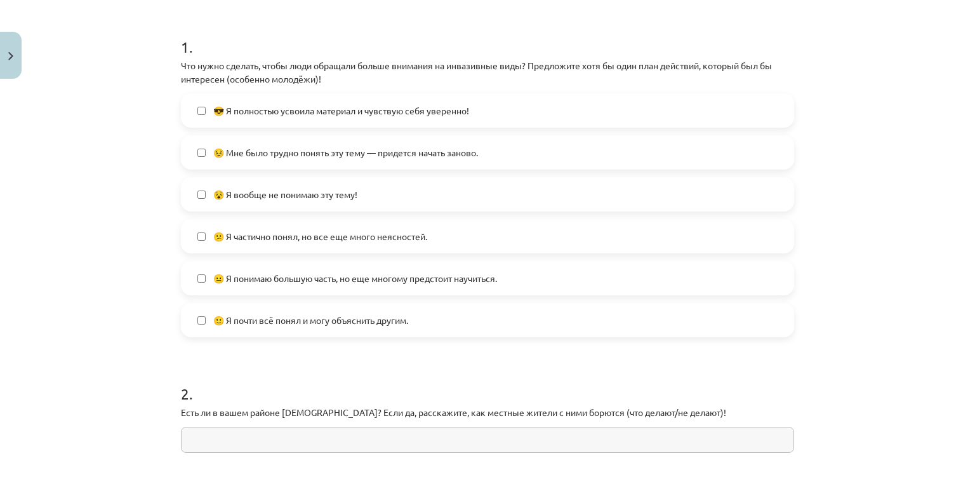
click at [350, 237] on font "😕 Я частично понял, но все еще много неясностей." at bounding box center [320, 235] width 214 height 11
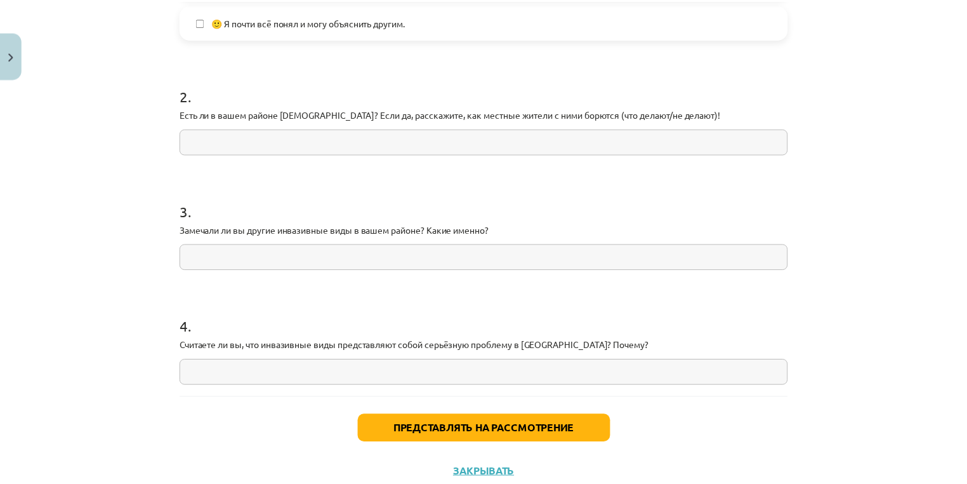
scroll to position [536, 0]
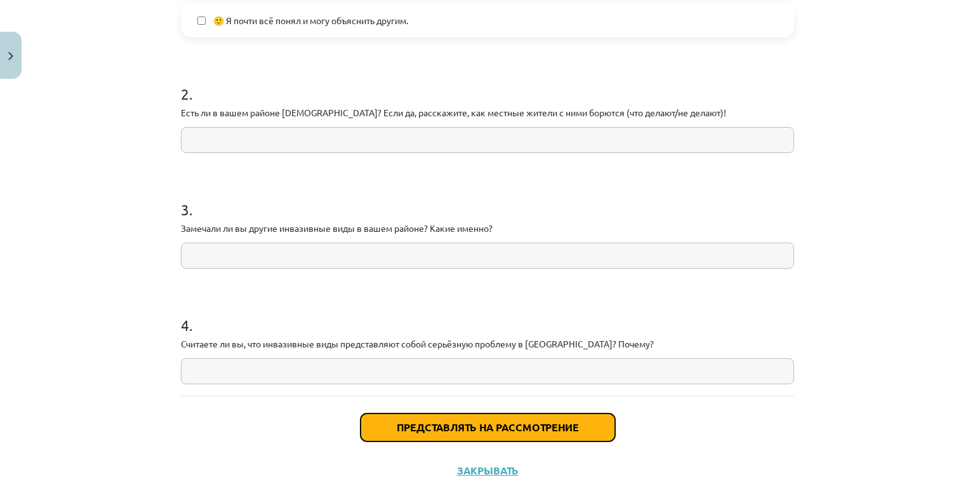
click at [559, 421] on font "Представлять на рассмотрение" at bounding box center [488, 426] width 182 height 13
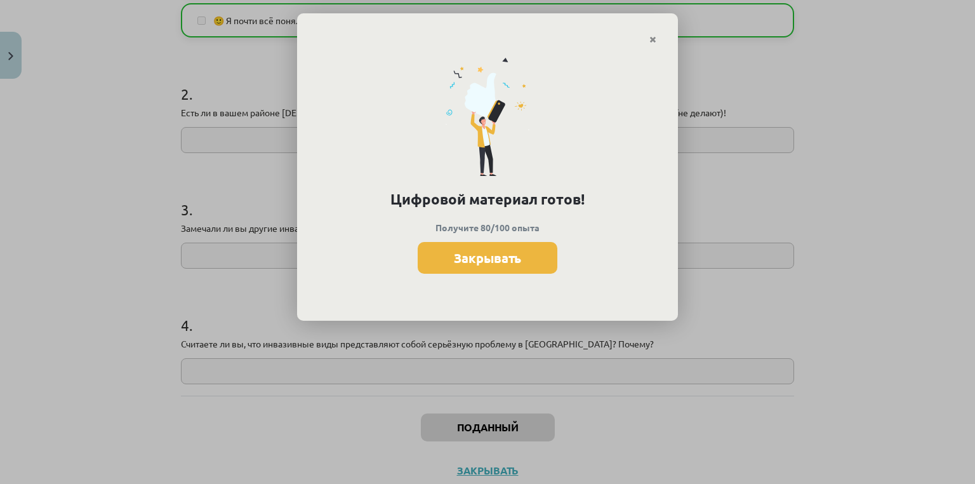
click at [459, 267] on button "Закрывать" at bounding box center [488, 258] width 140 height 32
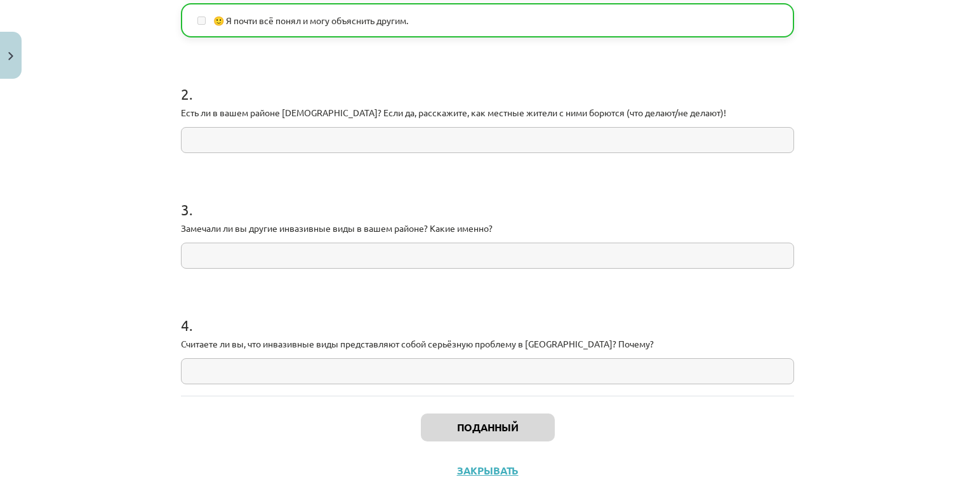
click at [496, 463] on div "Поданный Закрывать" at bounding box center [487, 439] width 613 height 89
click at [496, 463] on font "Закрывать" at bounding box center [488, 469] width 62 height 13
click at [30, 244] on div "Тема урока: Биология 9 класс 1-й контрольный материал - лабораторная работа № 2…" at bounding box center [483, 242] width 967 height 484
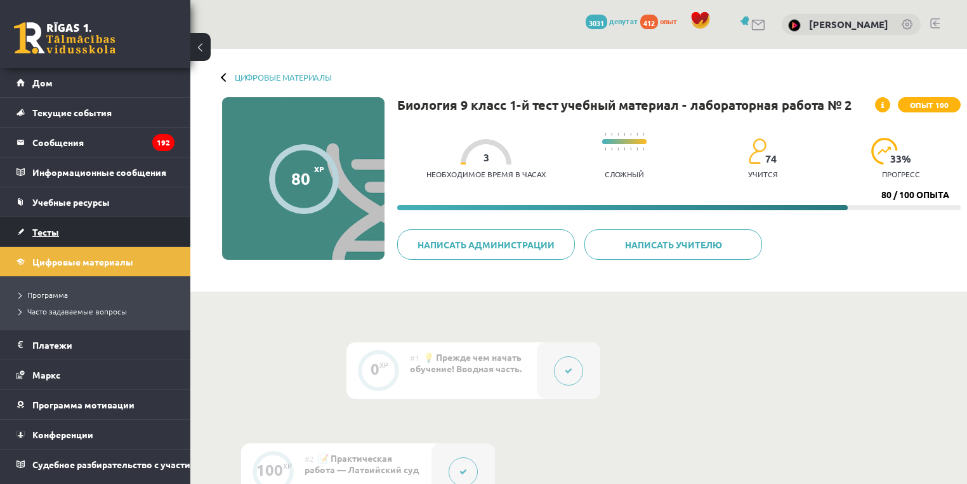
click at [38, 240] on link "Тесты" at bounding box center [95, 231] width 158 height 29
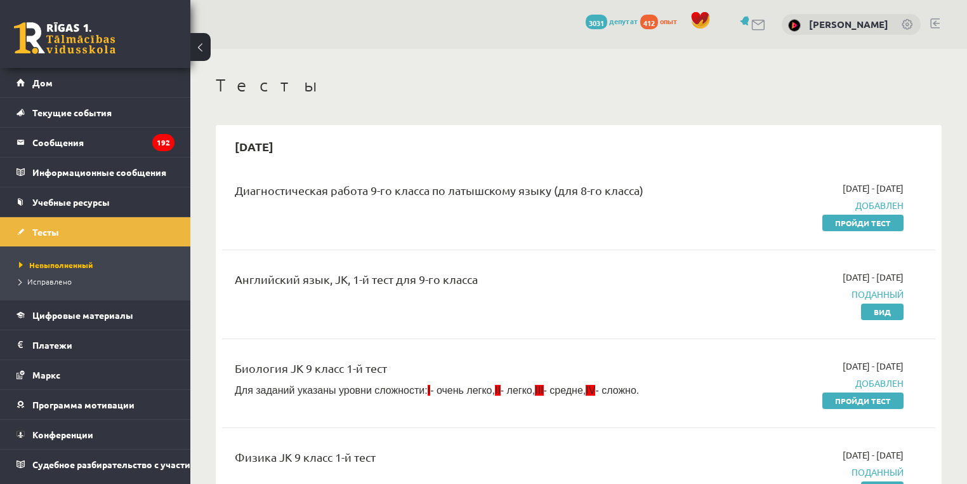
scroll to position [423, 0]
